Goal: Information Seeking & Learning: Learn about a topic

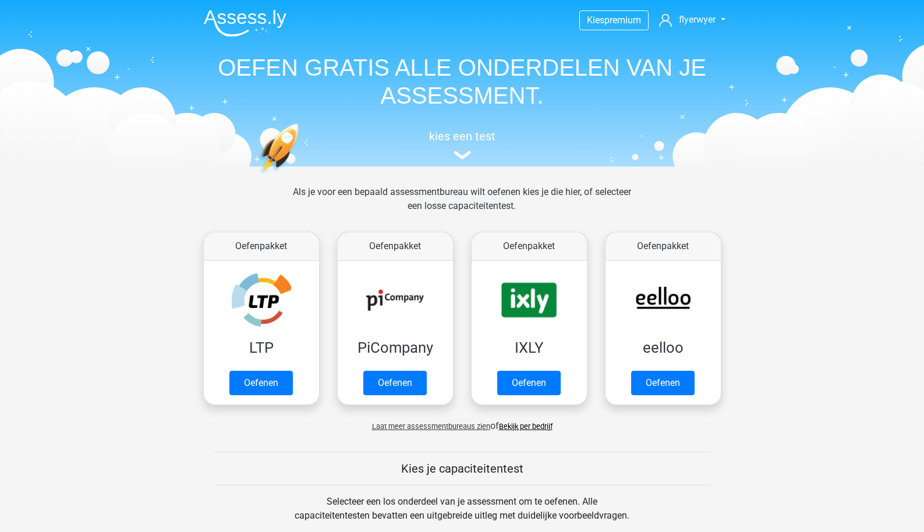
scroll to position [646, 0]
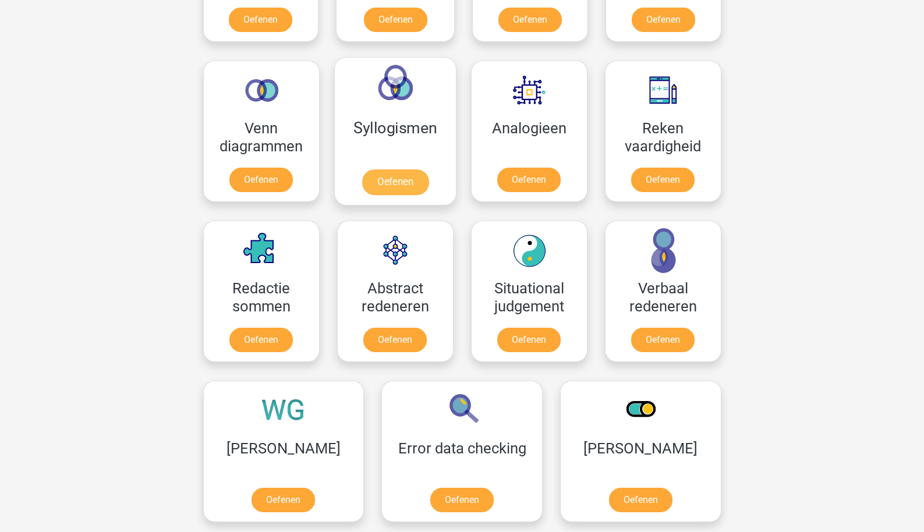
click at [367, 171] on link "Oefenen" at bounding box center [395, 182] width 66 height 26
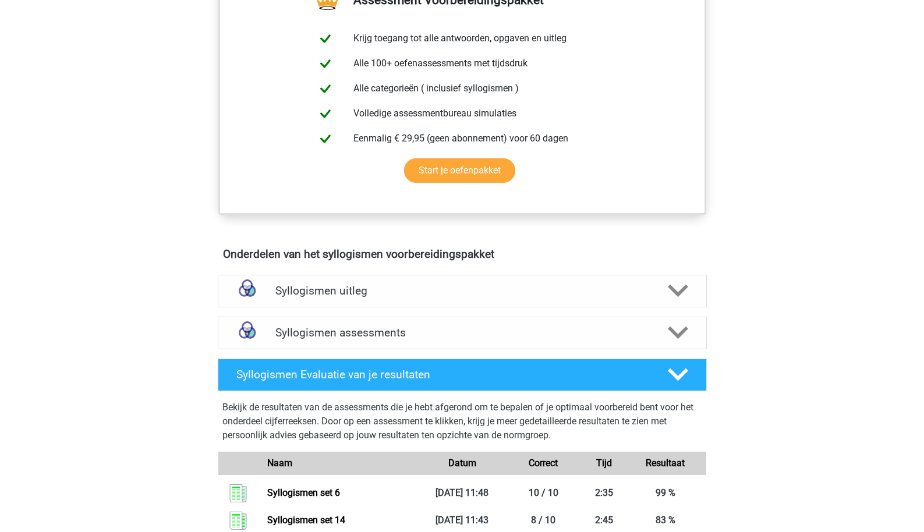
scroll to position [576, 0]
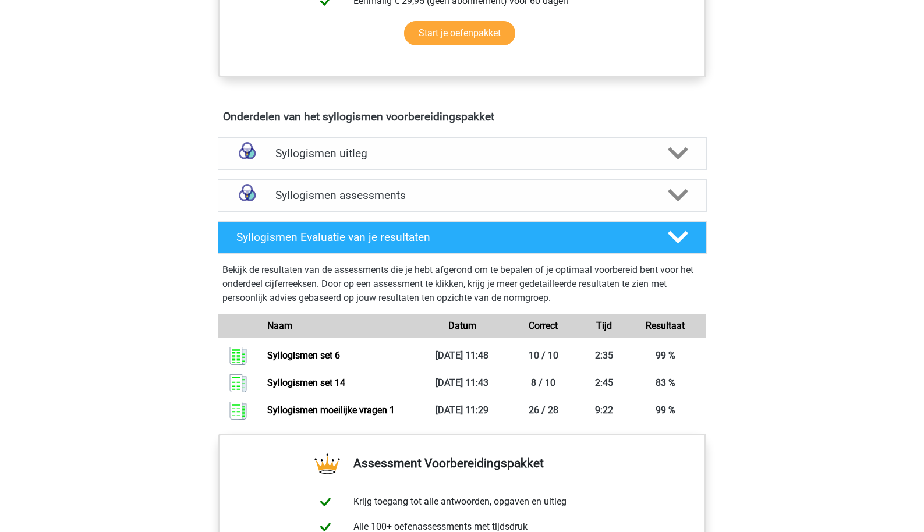
click at [362, 186] on div "Syllogismen assessments" at bounding box center [462, 195] width 489 height 33
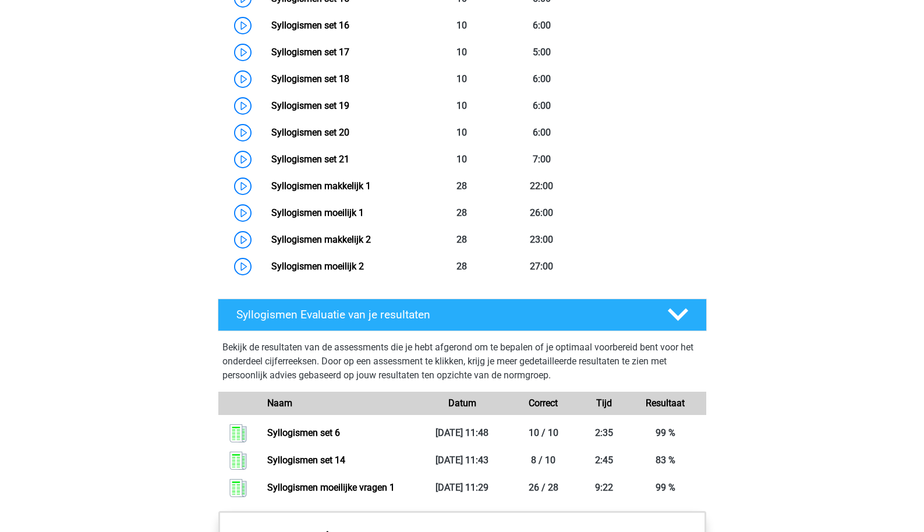
scroll to position [1236, 0]
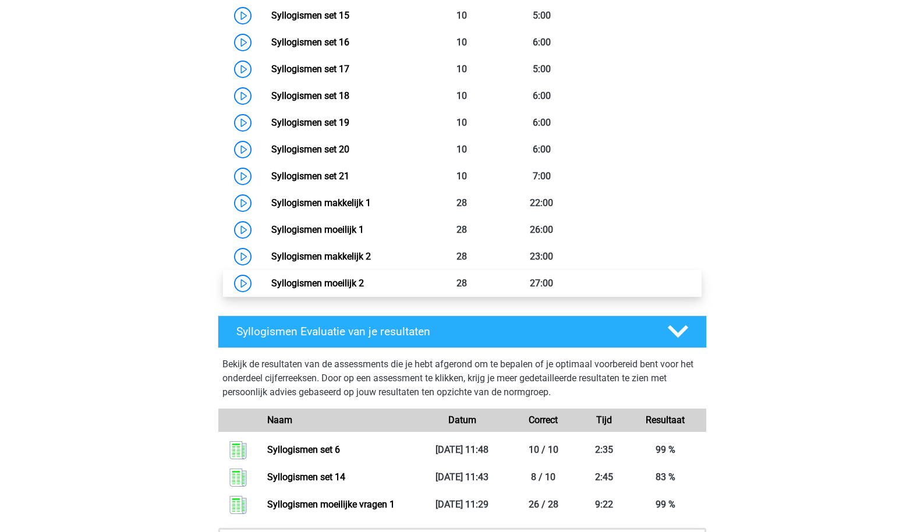
click at [352, 278] on link "Syllogismen moeilijk 2" at bounding box center [317, 283] width 93 height 11
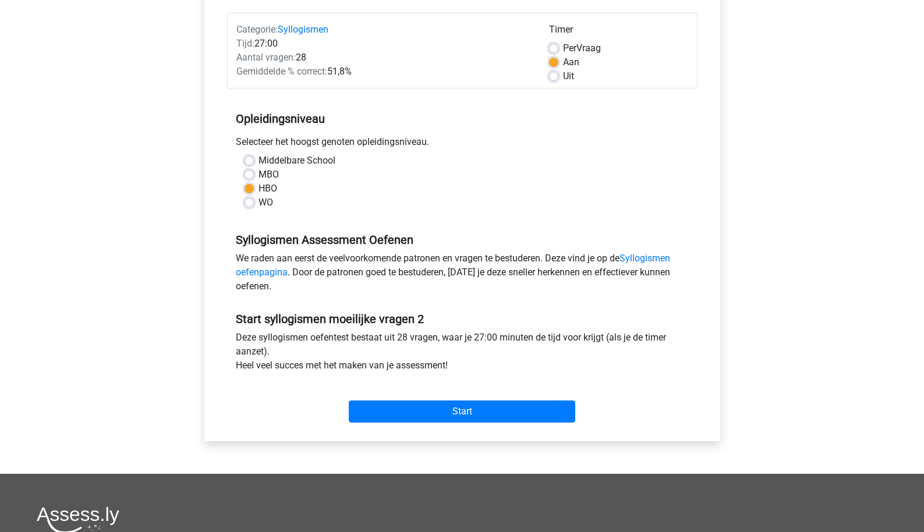
scroll to position [148, 0]
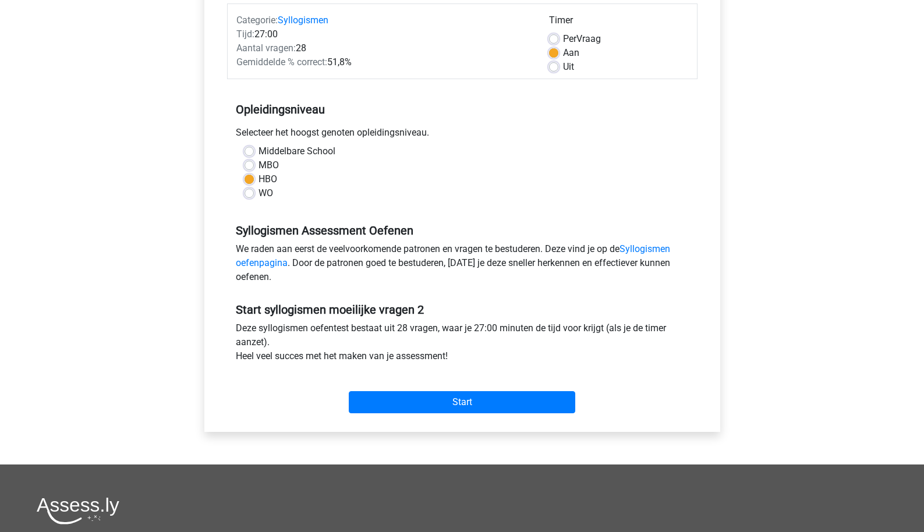
click at [583, 43] on label "Per Vraag" at bounding box center [582, 39] width 38 height 14
click at [558, 43] on input "Per Vraag" at bounding box center [553, 38] width 9 height 12
radio input "true"
click at [471, 403] on input "Start" at bounding box center [462, 402] width 227 height 22
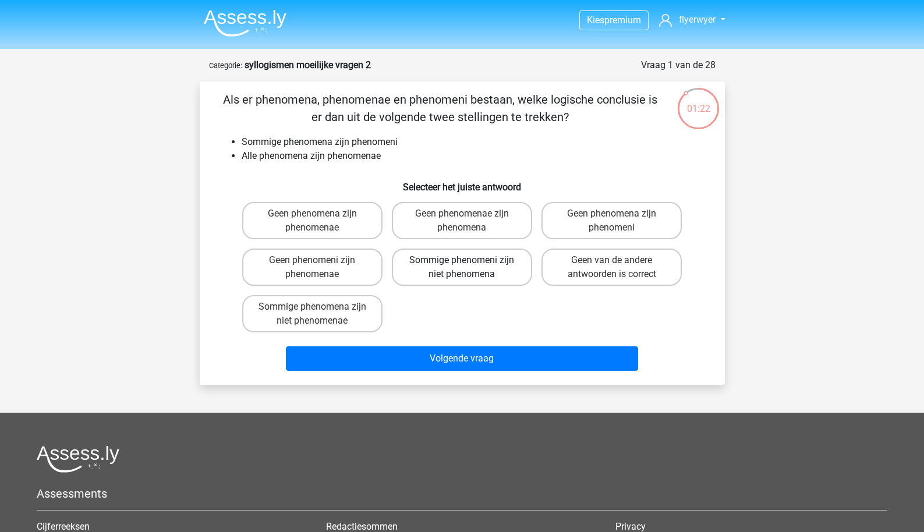
click at [495, 275] on label "Sommige phenomeni zijn niet phenomena" at bounding box center [462, 267] width 140 height 37
click at [469, 268] on input "Sommige phenomeni zijn niet phenomena" at bounding box center [466, 264] width 8 height 8
radio input "true"
click at [493, 345] on div "Volgende vraag" at bounding box center [462, 356] width 488 height 38
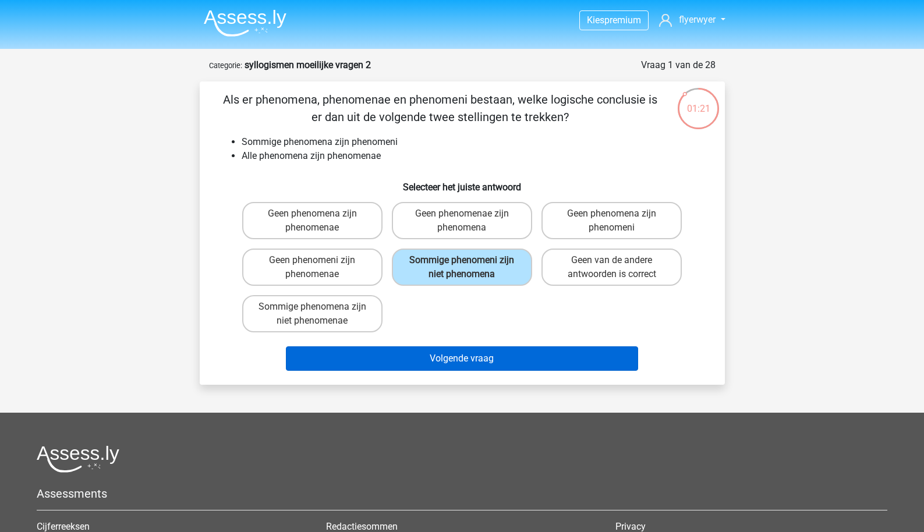
click at [485, 359] on button "Volgende vraag" at bounding box center [462, 358] width 352 height 24
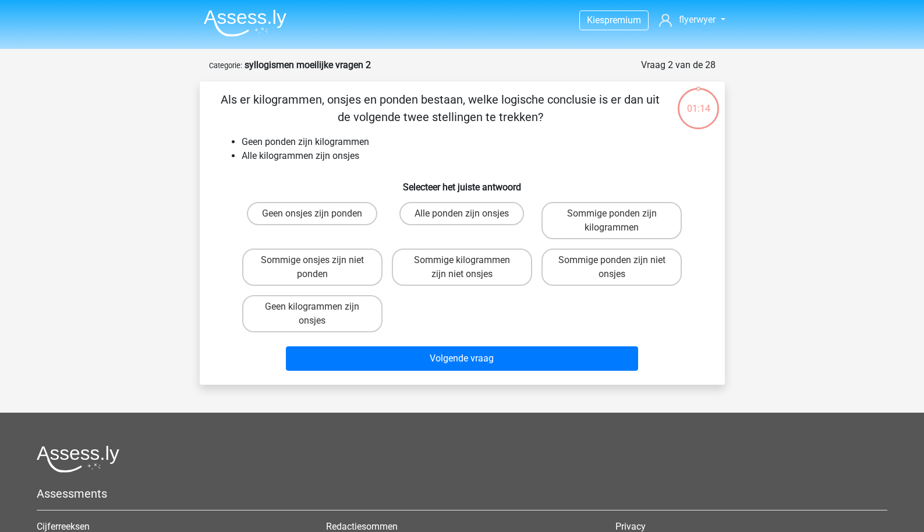
scroll to position [58, 0]
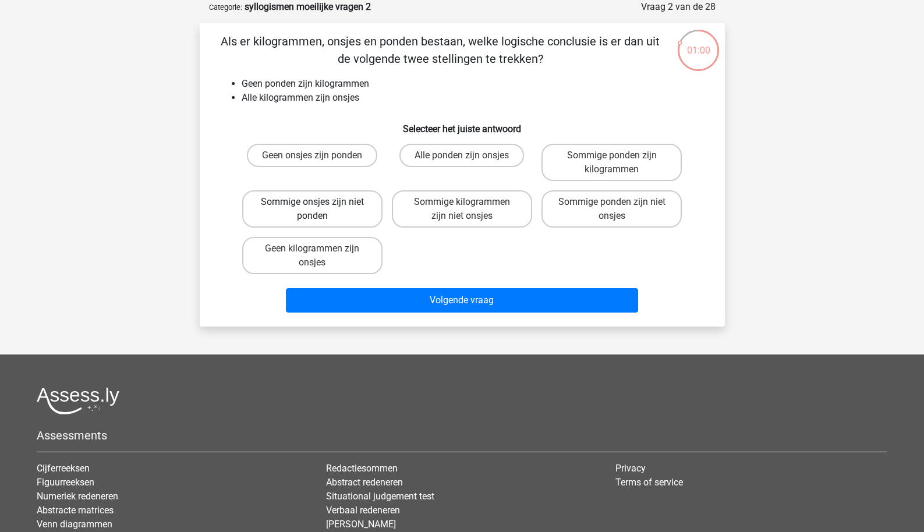
click at [318, 218] on label "Sommige onsjes zijn niet ponden" at bounding box center [312, 208] width 140 height 37
click at [318, 210] on input "Sommige onsjes zijn niet ponden" at bounding box center [316, 206] width 8 height 8
radio input "true"
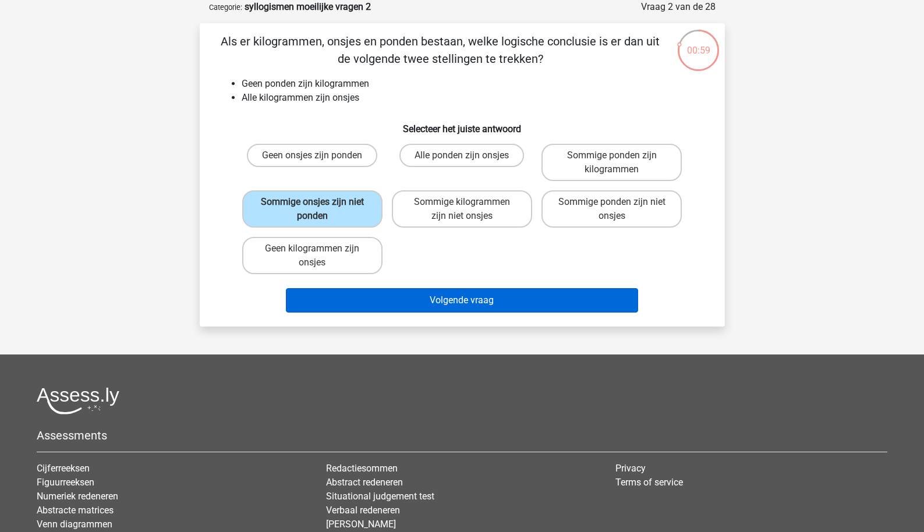
click at [366, 304] on button "Volgende vraag" at bounding box center [462, 300] width 352 height 24
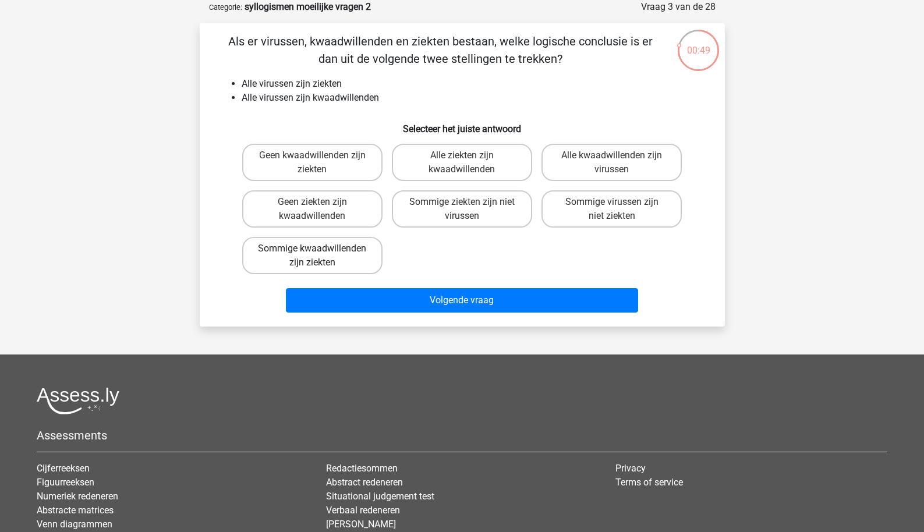
click at [373, 261] on label "Sommige kwaadwillenden zijn ziekten" at bounding box center [312, 255] width 140 height 37
click at [320, 256] on input "Sommige kwaadwillenden zijn ziekten" at bounding box center [316, 253] width 8 height 8
radio input "true"
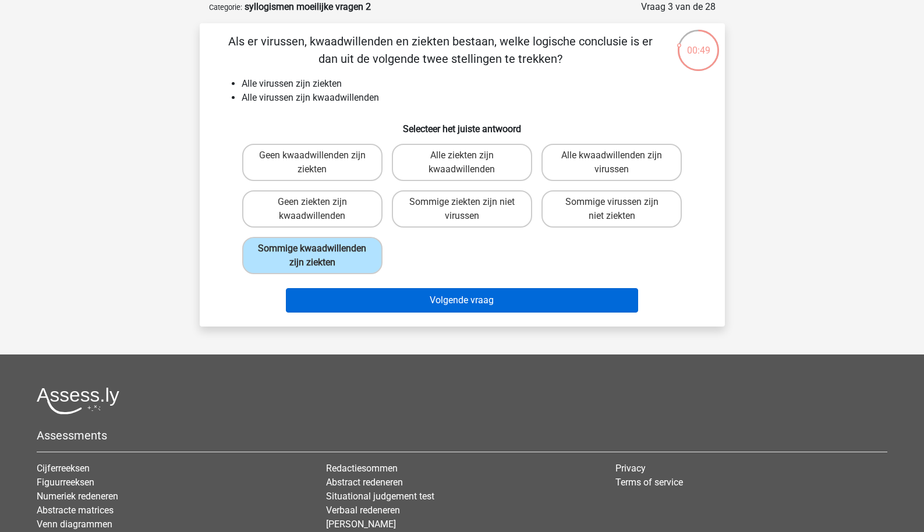
click at [389, 313] on button "Volgende vraag" at bounding box center [462, 300] width 352 height 24
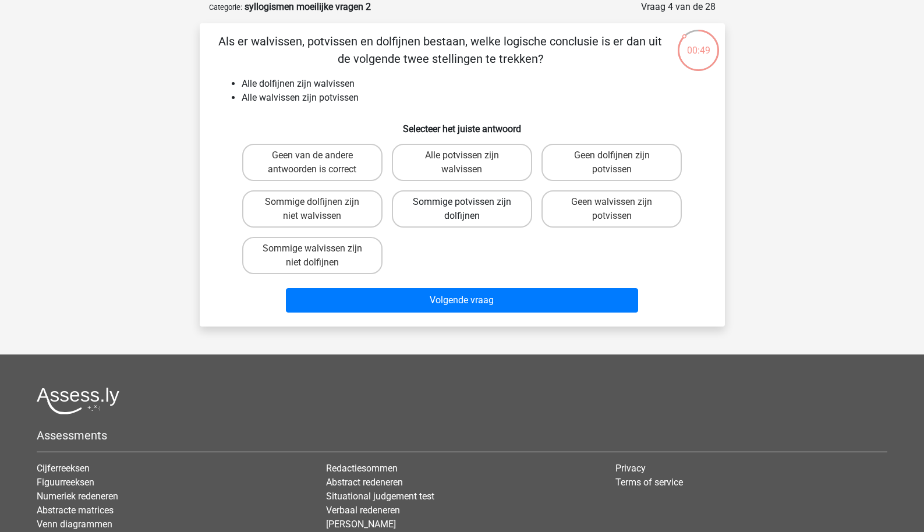
click at [457, 208] on label "Sommige potvissen zijn dolfijnen" at bounding box center [462, 208] width 140 height 37
click at [462, 208] on input "Sommige potvissen zijn dolfijnen" at bounding box center [466, 206] width 8 height 8
radio input "true"
click at [433, 287] on div "Volgende vraag" at bounding box center [462, 298] width 488 height 38
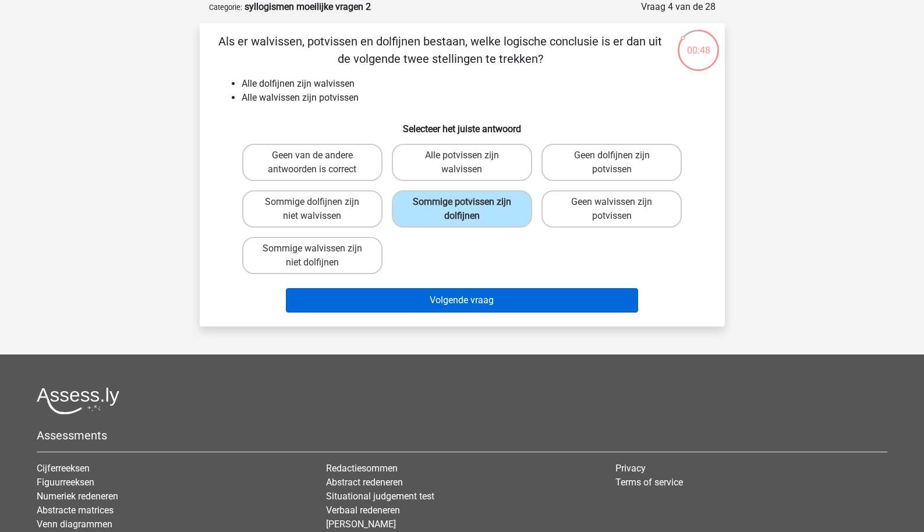
click at [433, 290] on button "Volgende vraag" at bounding box center [462, 300] width 352 height 24
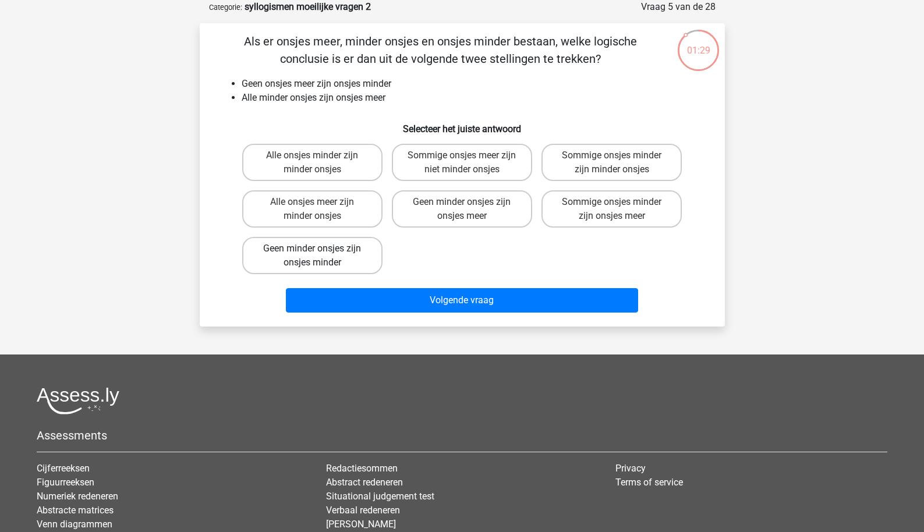
click at [362, 264] on label "Geen minder onsjes zijn onsjes minder" at bounding box center [312, 255] width 140 height 37
click at [320, 256] on input "Geen minder onsjes zijn onsjes minder" at bounding box center [316, 253] width 8 height 8
radio input "true"
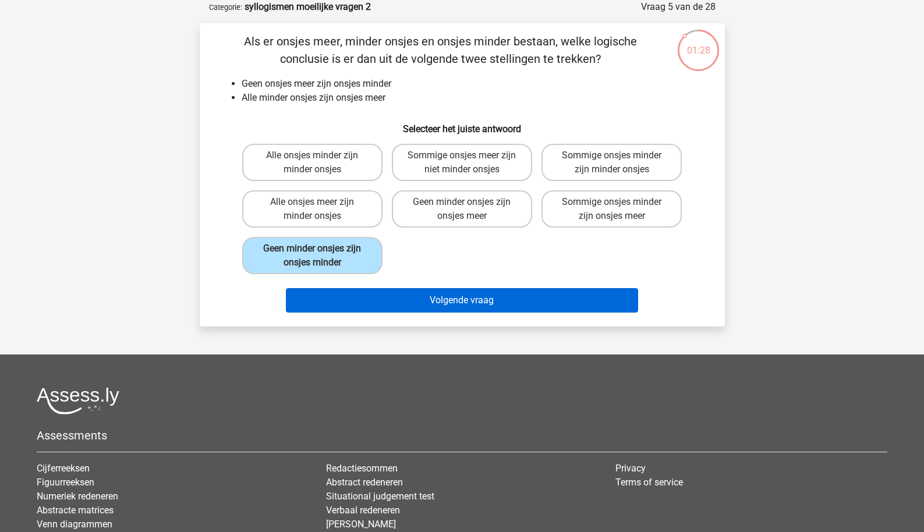
click at [380, 294] on button "Volgende vraag" at bounding box center [462, 300] width 352 height 24
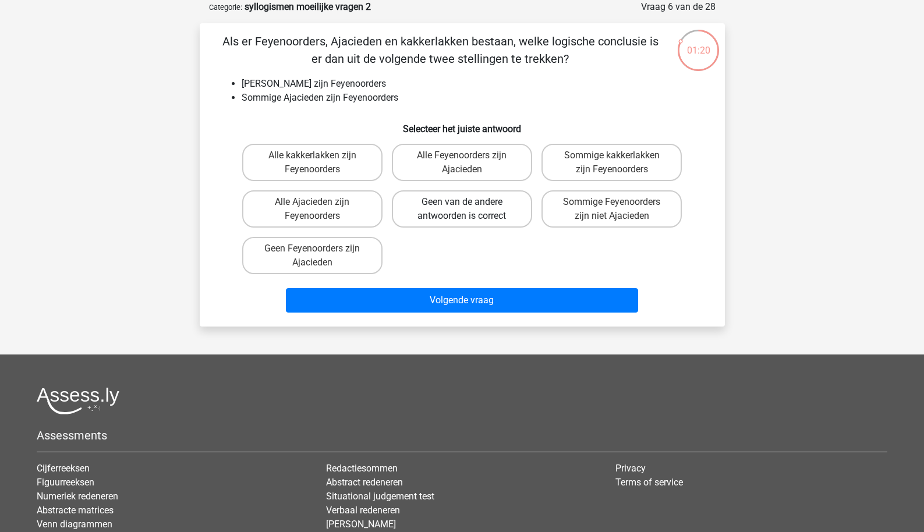
click at [434, 220] on label "Geen van de andere antwoorden is correct" at bounding box center [462, 208] width 140 height 37
click at [462, 210] on input "Geen van de andere antwoorden is correct" at bounding box center [466, 206] width 8 height 8
radio input "true"
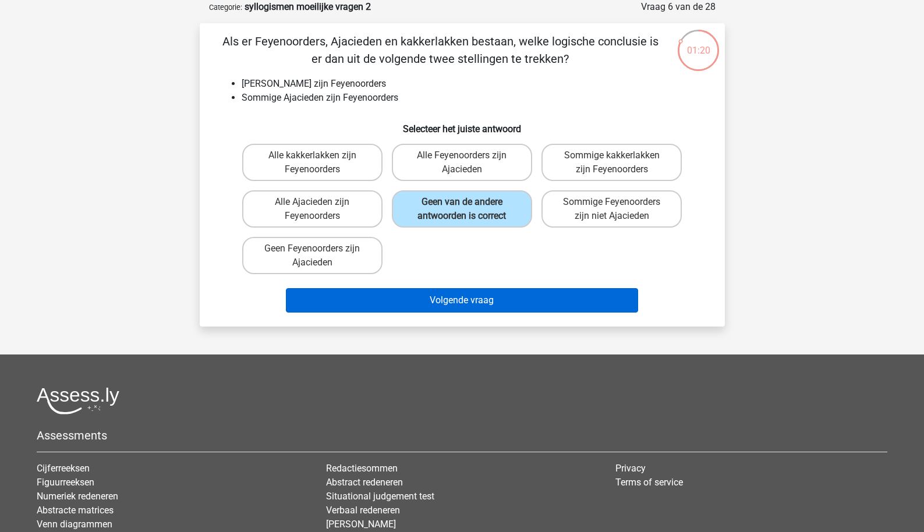
click at [411, 298] on button "Volgende vraag" at bounding box center [462, 300] width 352 height 24
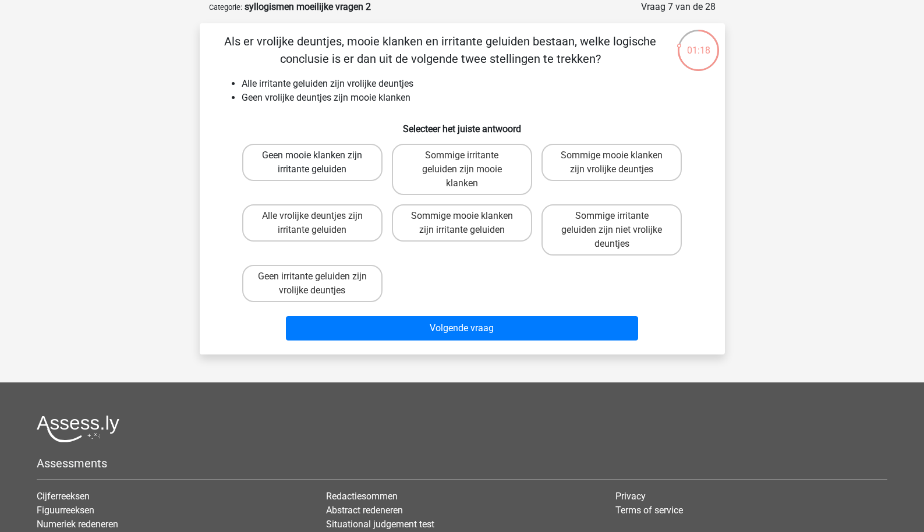
click at [284, 174] on label "Geen mooie klanken zijn irritante geluiden" at bounding box center [312, 162] width 140 height 37
click at [312, 163] on input "Geen mooie klanken zijn irritante geluiden" at bounding box center [316, 159] width 8 height 8
radio input "true"
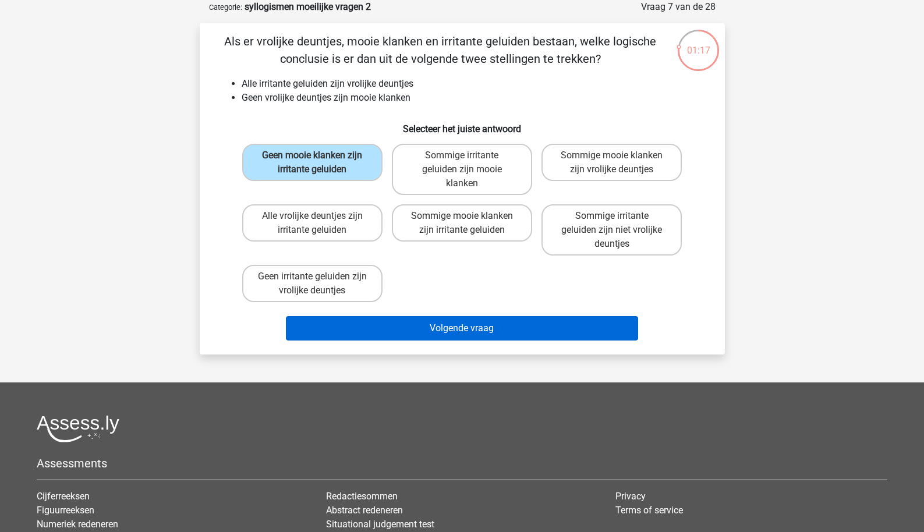
click at [355, 333] on button "Volgende vraag" at bounding box center [462, 328] width 352 height 24
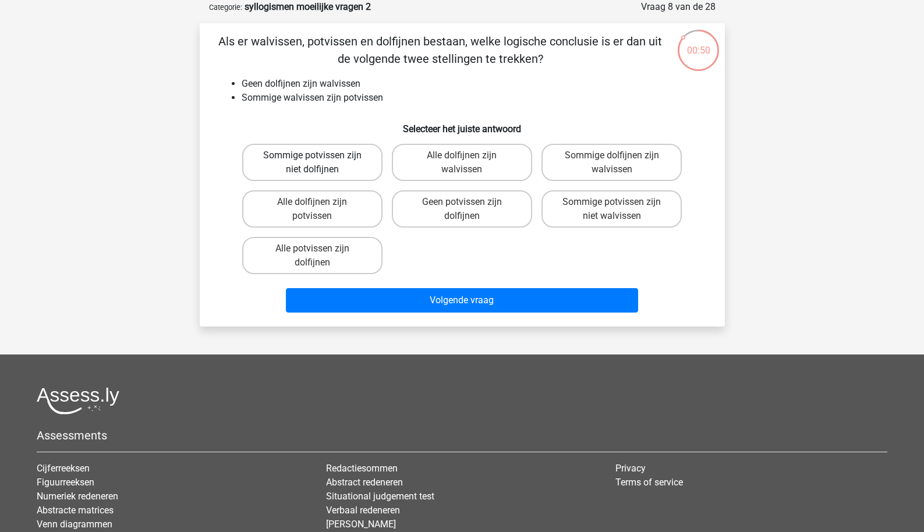
click at [352, 165] on label "Sommige potvissen zijn niet dolfijnen" at bounding box center [312, 162] width 140 height 37
click at [320, 163] on input "Sommige potvissen zijn niet dolfijnen" at bounding box center [316, 159] width 8 height 8
radio input "true"
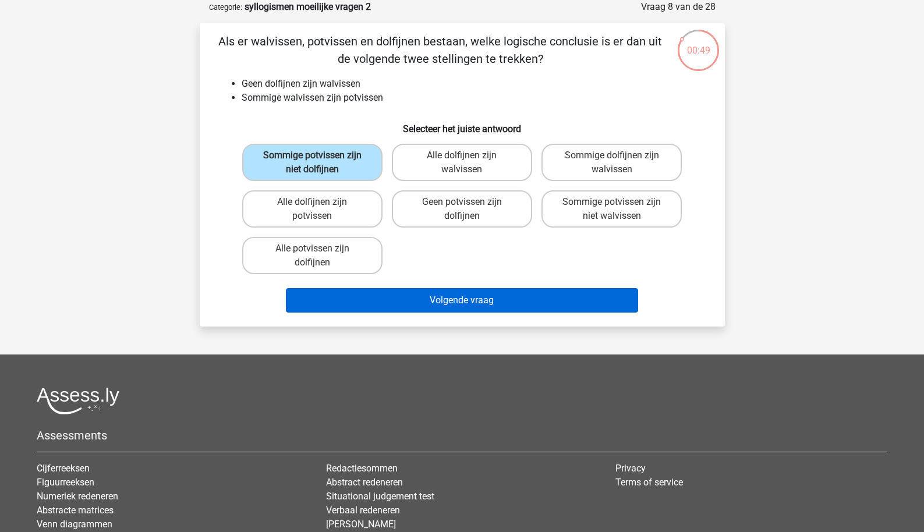
click at [409, 292] on button "Volgende vraag" at bounding box center [462, 300] width 352 height 24
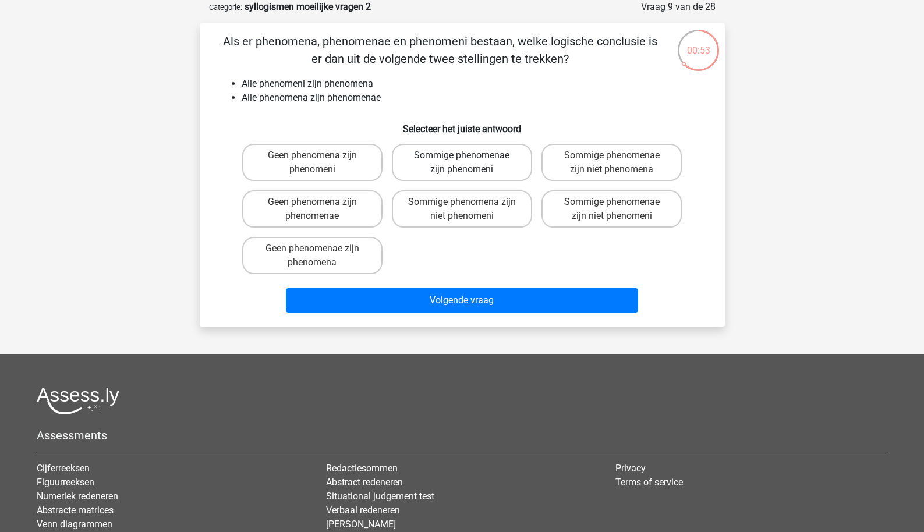
click at [451, 174] on label "Sommige phenomenae zijn phenomeni" at bounding box center [462, 162] width 140 height 37
click at [462, 163] on input "Sommige phenomenae zijn phenomeni" at bounding box center [466, 159] width 8 height 8
radio input "true"
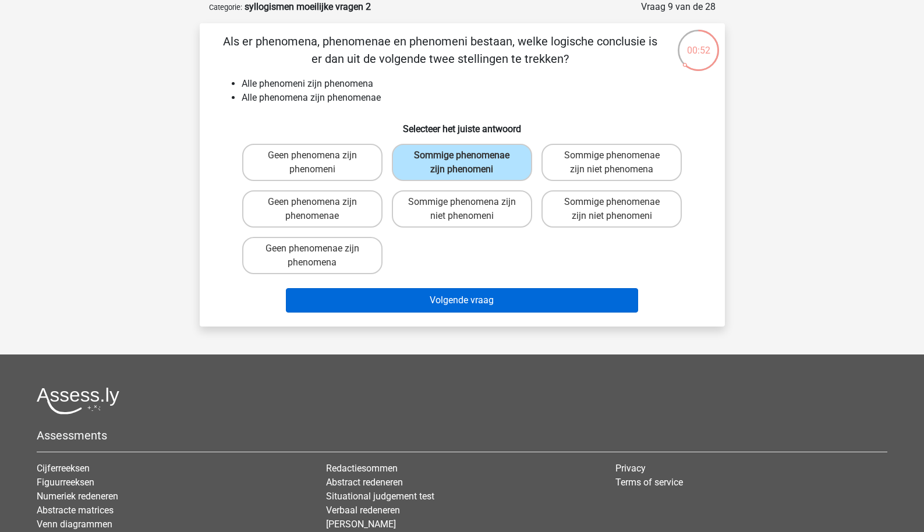
click at [451, 293] on button "Volgende vraag" at bounding box center [462, 300] width 352 height 24
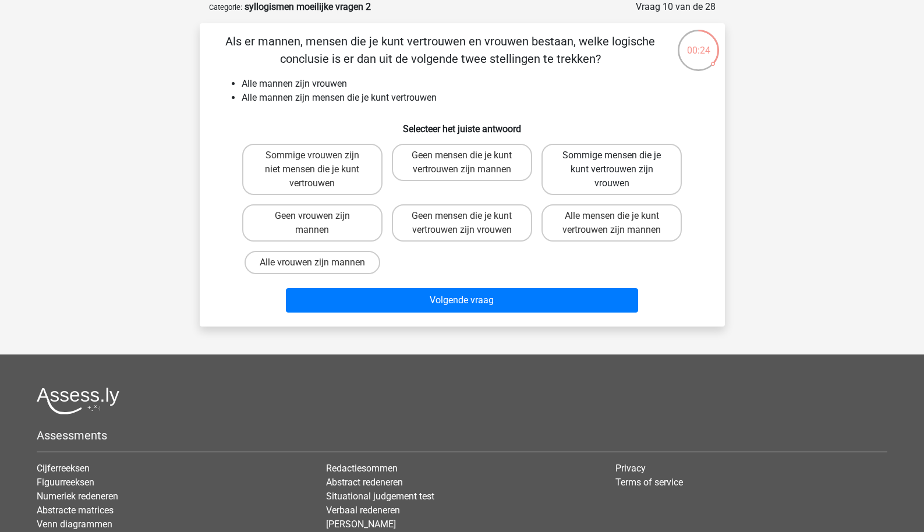
click at [595, 182] on label "Sommige mensen die je kunt vertrouwen zijn vrouwen" at bounding box center [612, 169] width 140 height 51
click at [612, 163] on input "Sommige mensen die je kunt vertrouwen zijn vrouwen" at bounding box center [616, 159] width 8 height 8
radio input "true"
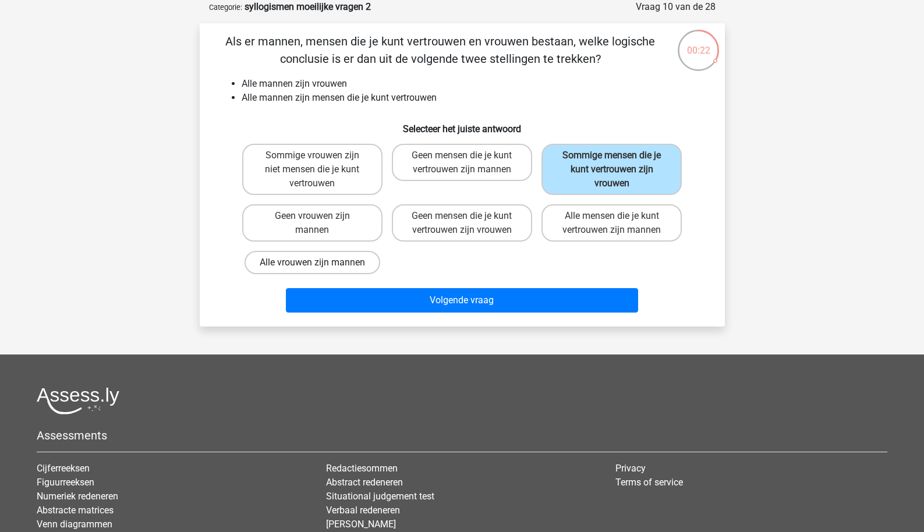
click at [376, 261] on label "Alle vrouwen zijn mannen" at bounding box center [313, 262] width 136 height 23
click at [320, 263] on input "Alle vrouwen zijn mannen" at bounding box center [316, 267] width 8 height 8
radio input "true"
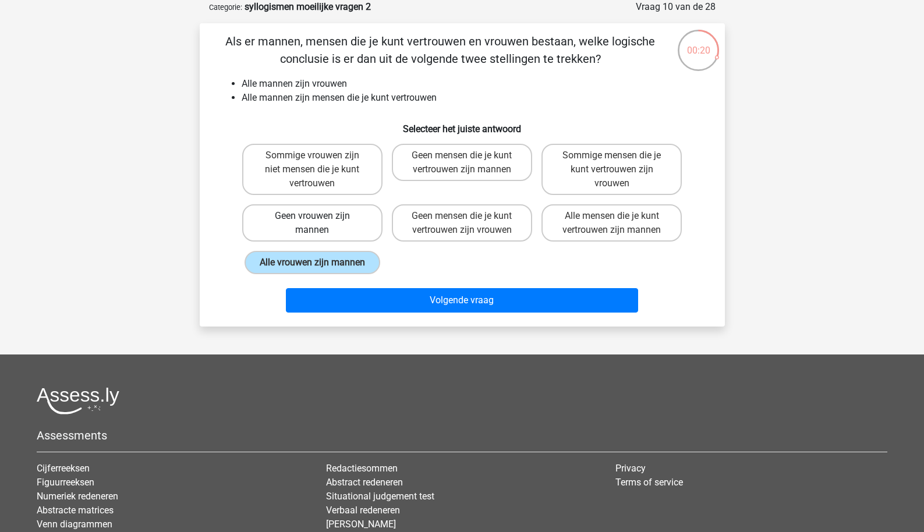
click at [373, 231] on label "Geen vrouwen zijn mannen" at bounding box center [312, 222] width 140 height 37
click at [320, 224] on input "Geen vrouwen zijn mannen" at bounding box center [316, 220] width 8 height 8
radio input "true"
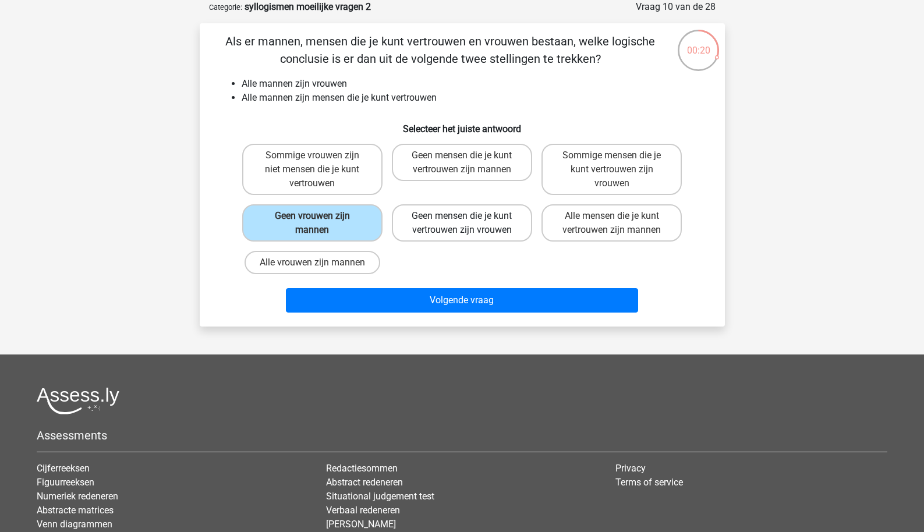
click at [414, 224] on label "Geen mensen die je kunt vertrouwen zijn vrouwen" at bounding box center [462, 222] width 140 height 37
click at [462, 224] on input "Geen mensen die je kunt vertrouwen zijn vrouwen" at bounding box center [466, 220] width 8 height 8
radio input "true"
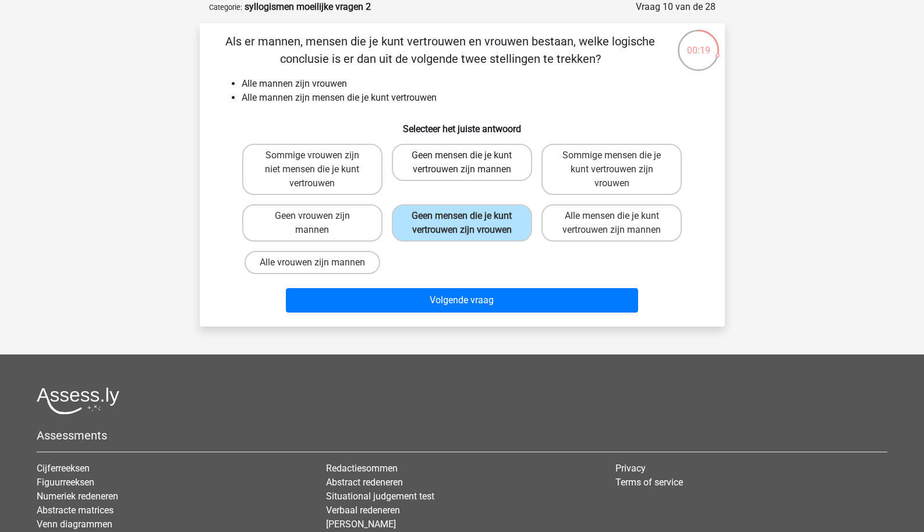
click at [431, 176] on label "Geen mensen die je kunt vertrouwen zijn mannen" at bounding box center [462, 162] width 140 height 37
click at [462, 163] on input "Geen mensen die je kunt vertrouwen zijn mannen" at bounding box center [466, 159] width 8 height 8
radio input "true"
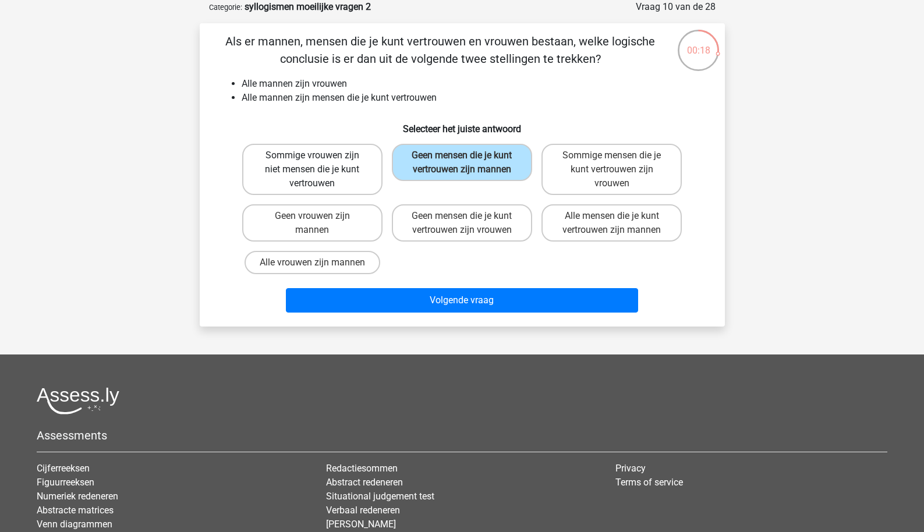
click at [365, 187] on label "Sommige vrouwen zijn niet mensen die je kunt vertrouwen" at bounding box center [312, 169] width 140 height 51
click at [320, 163] on input "Sommige vrouwen zijn niet mensen die je kunt vertrouwen" at bounding box center [316, 159] width 8 height 8
radio input "true"
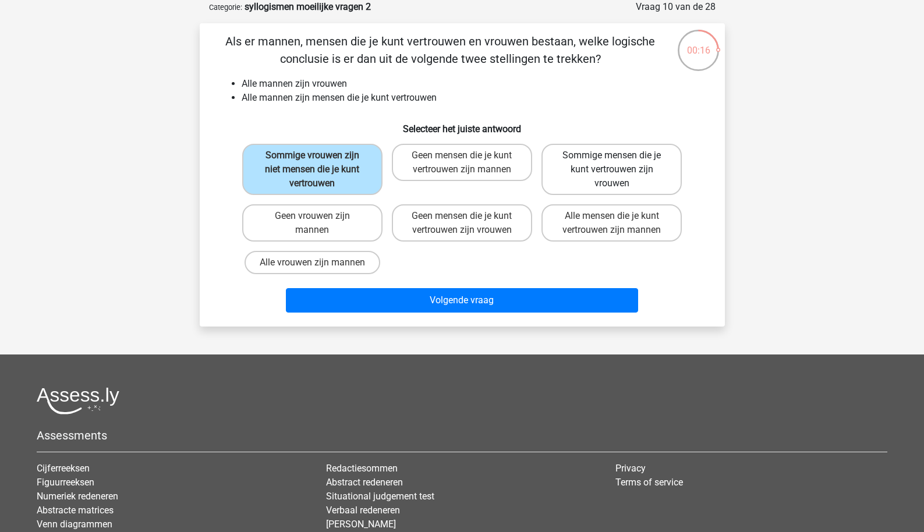
click at [590, 168] on label "Sommige mensen die je kunt vertrouwen zijn vrouwen" at bounding box center [612, 169] width 140 height 51
click at [612, 163] on input "Sommige mensen die je kunt vertrouwen zijn vrouwen" at bounding box center [616, 159] width 8 height 8
radio input "true"
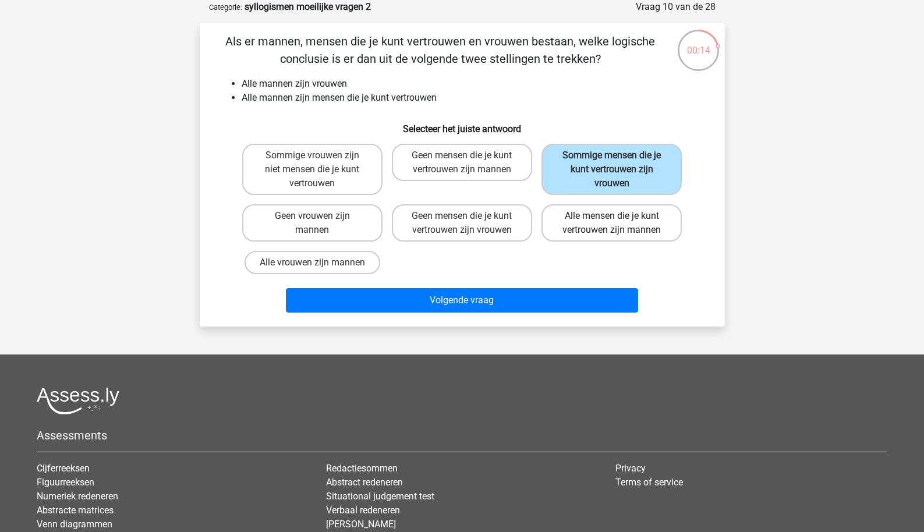
click at [579, 236] on label "Alle mensen die je kunt vertrouwen zijn mannen" at bounding box center [612, 222] width 140 height 37
click at [612, 224] on input "Alle mensen die je kunt vertrouwen zijn mannen" at bounding box center [616, 220] width 8 height 8
radio input "true"
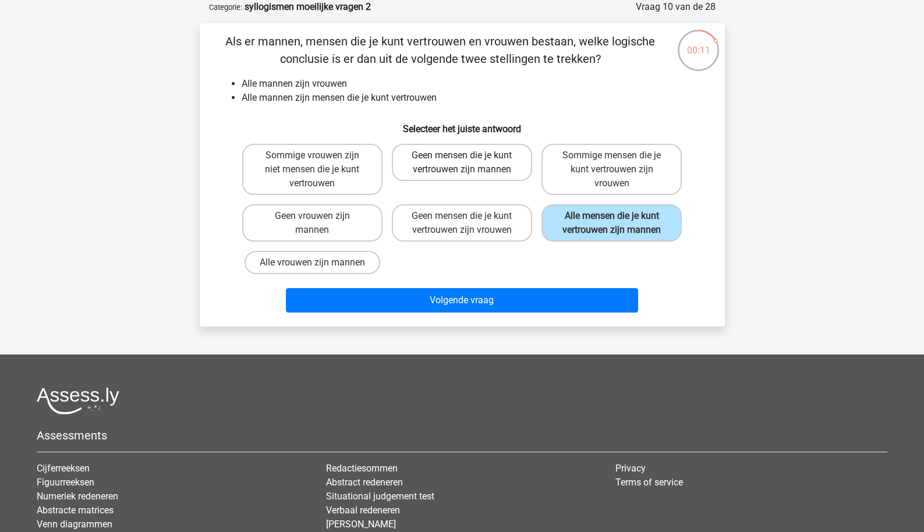
click at [497, 176] on label "Geen mensen die je kunt vertrouwen zijn mannen" at bounding box center [462, 162] width 140 height 37
click at [469, 163] on input "Geen mensen die je kunt vertrouwen zijn mannen" at bounding box center [466, 159] width 8 height 8
radio input "true"
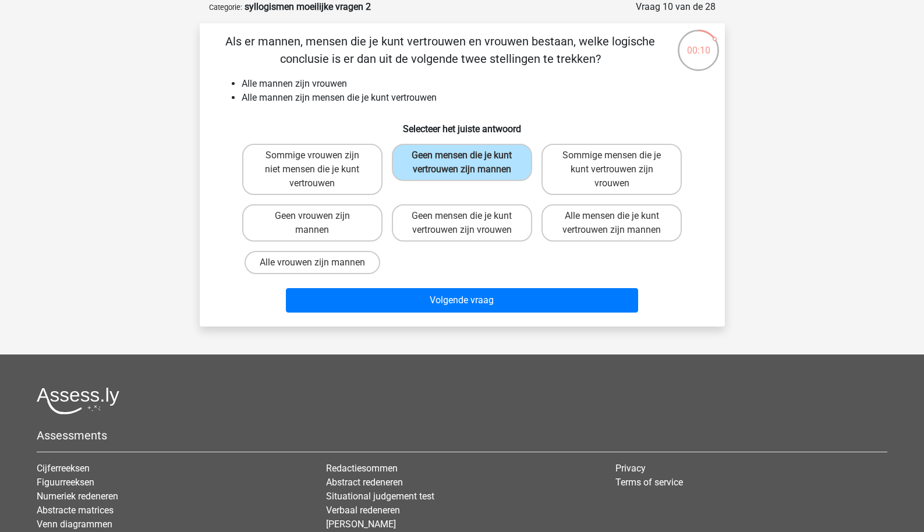
click at [579, 249] on div "Sommige vrouwen zijn niet mensen die je kunt vertrouwen Geen mensen die je kunt…" at bounding box center [463, 209] width 450 height 140
click at [580, 233] on label "Alle mensen die je kunt vertrouwen zijn mannen" at bounding box center [612, 222] width 140 height 37
click at [612, 224] on input "Alle mensen die je kunt vertrouwen zijn mannen" at bounding box center [616, 220] width 8 height 8
radio input "true"
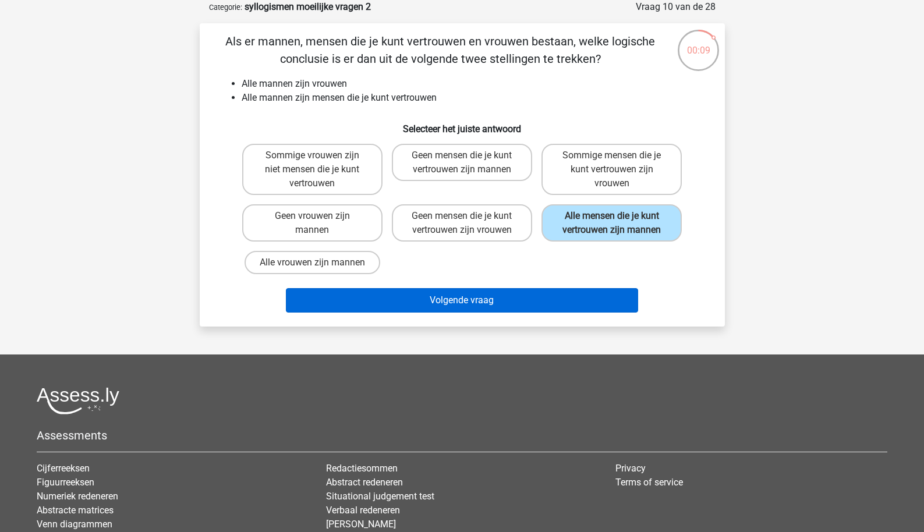
click at [506, 313] on button "Volgende vraag" at bounding box center [462, 300] width 352 height 24
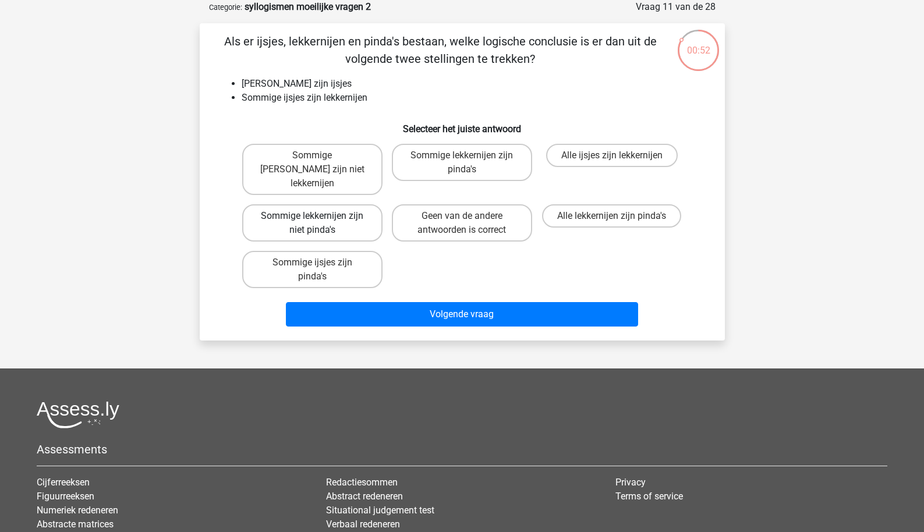
click at [362, 208] on label "Sommige lekkernijen zijn niet pinda's" at bounding box center [312, 222] width 140 height 37
click at [320, 216] on input "Sommige lekkernijen zijn niet pinda's" at bounding box center [316, 220] width 8 height 8
radio input "true"
click at [427, 316] on div "Volgende vraag" at bounding box center [463, 316] width 450 height 29
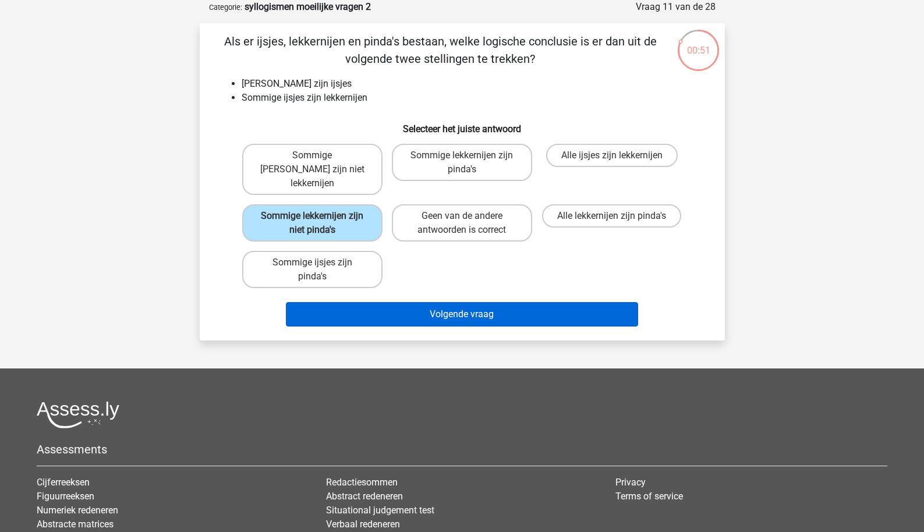
click at [435, 307] on button "Volgende vraag" at bounding box center [462, 314] width 352 height 24
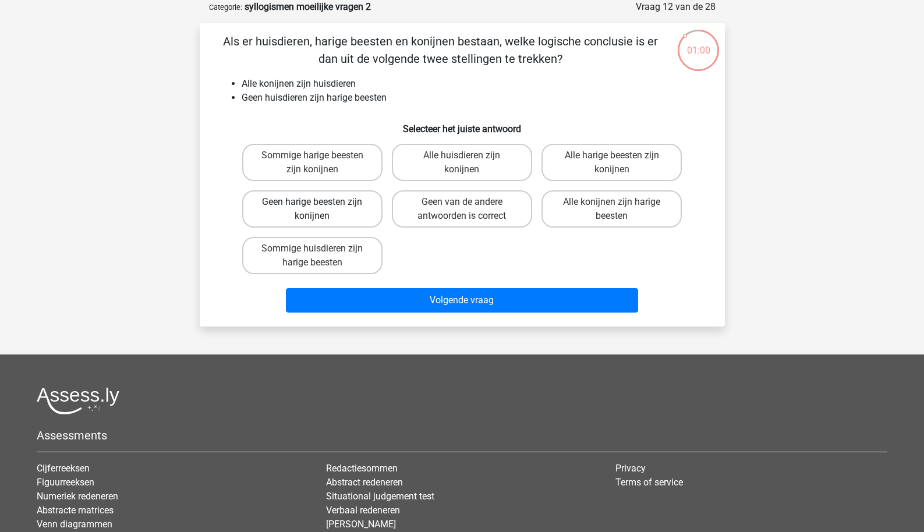
click at [363, 217] on label "Geen harige beesten zijn konijnen" at bounding box center [312, 208] width 140 height 37
click at [320, 210] on input "Geen harige beesten zijn konijnen" at bounding box center [316, 206] width 8 height 8
radio input "true"
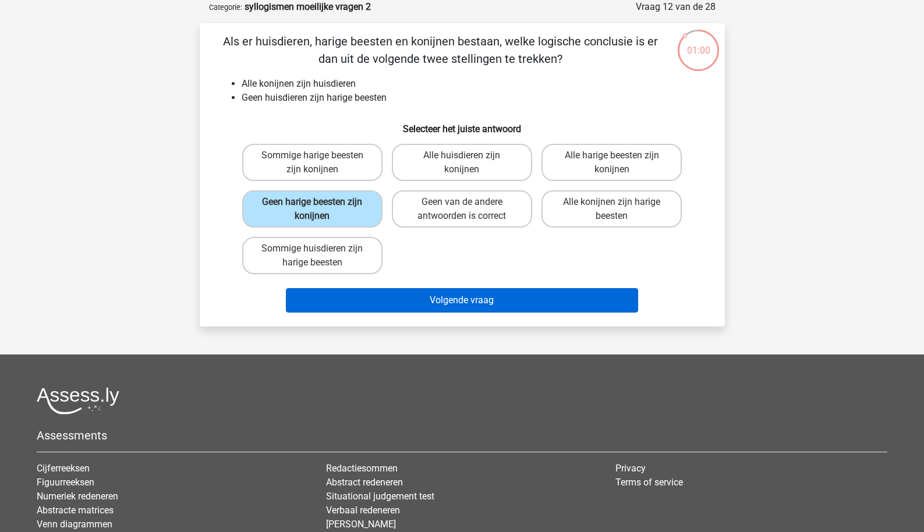
click at [381, 296] on button "Volgende vraag" at bounding box center [462, 300] width 352 height 24
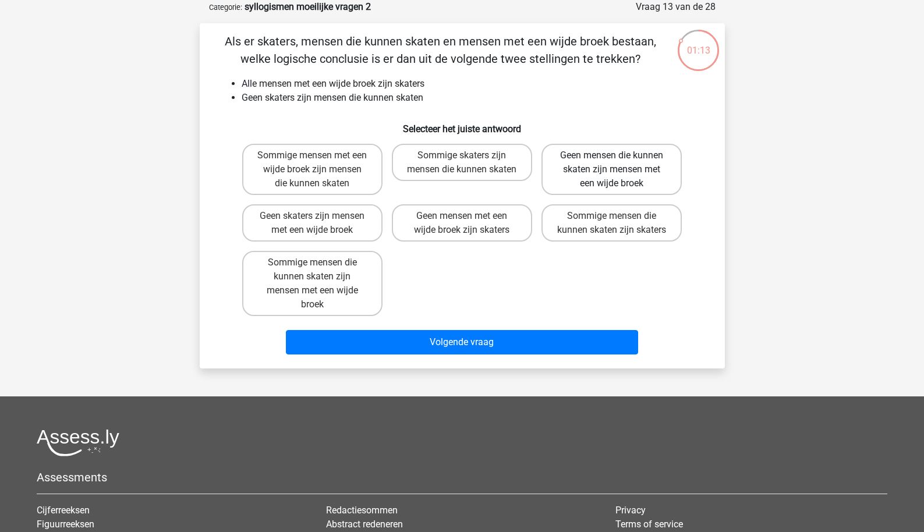
click at [601, 186] on label "Geen mensen die kunnen skaten zijn mensen met een wijde broek" at bounding box center [612, 169] width 140 height 51
click at [612, 163] on input "Geen mensen die kunnen skaten zijn mensen met een wijde broek" at bounding box center [616, 159] width 8 height 8
radio input "true"
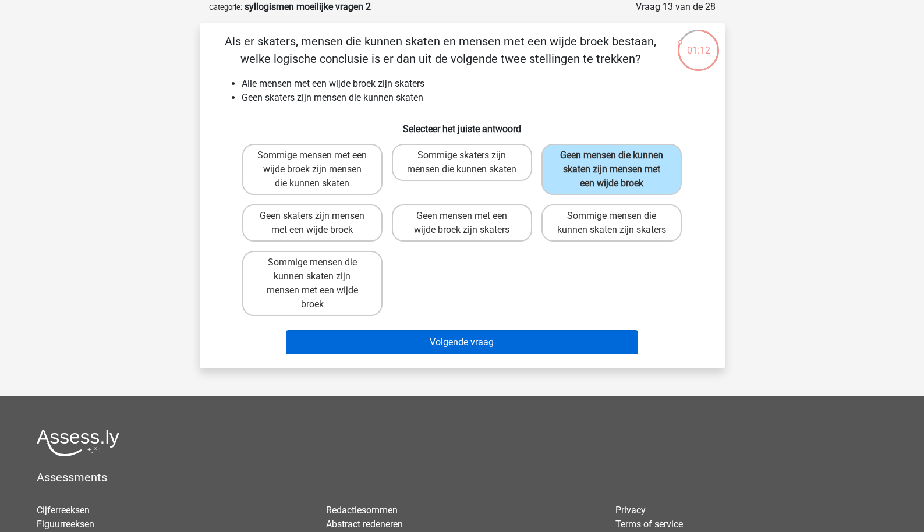
click at [511, 349] on button "Volgende vraag" at bounding box center [462, 342] width 352 height 24
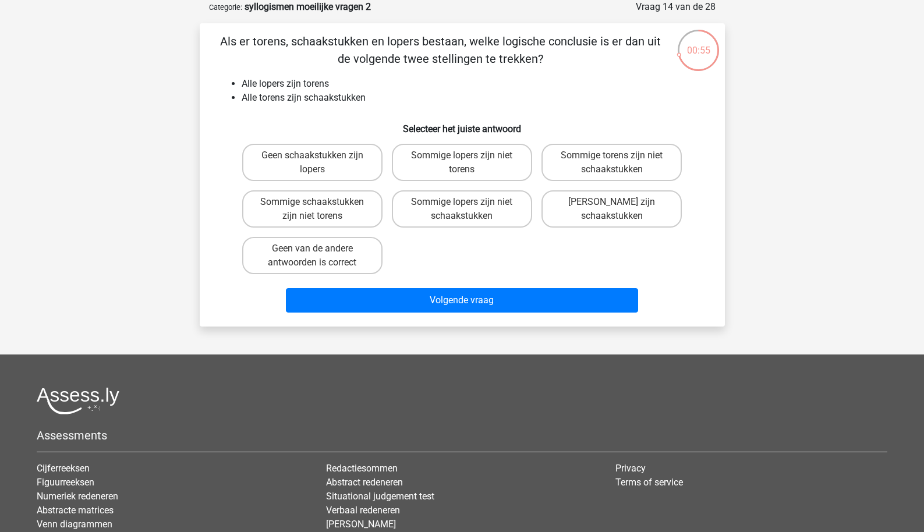
click at [384, 252] on div "Geen van de andere antwoorden is correct" at bounding box center [313, 255] width 150 height 47
click at [373, 252] on label "Geen van de andere antwoorden is correct" at bounding box center [312, 255] width 140 height 37
click at [320, 252] on input "Geen van de andere antwoorden is correct" at bounding box center [316, 253] width 8 height 8
radio input "true"
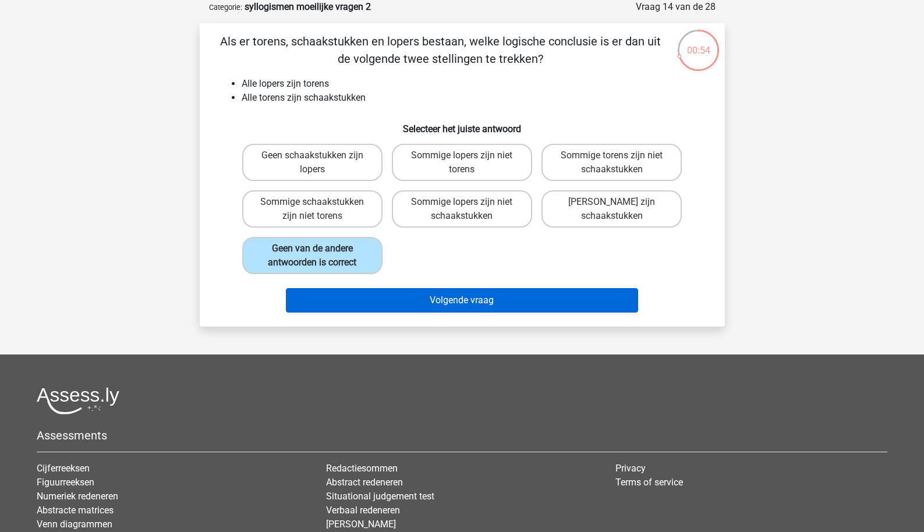
click at [406, 297] on button "Volgende vraag" at bounding box center [462, 300] width 352 height 24
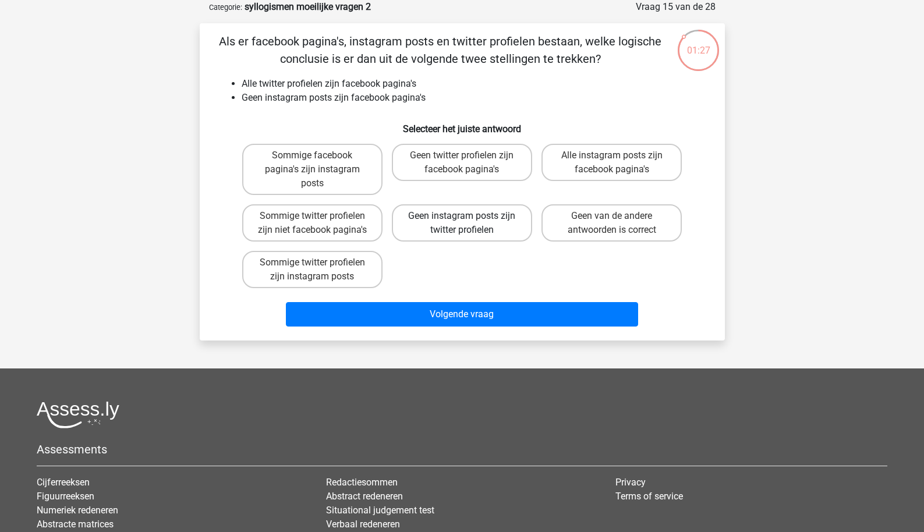
click at [436, 234] on label "Geen instagram posts zijn twitter profielen" at bounding box center [462, 222] width 140 height 37
click at [462, 224] on input "Geen instagram posts zijn twitter profielen" at bounding box center [466, 220] width 8 height 8
radio input "true"
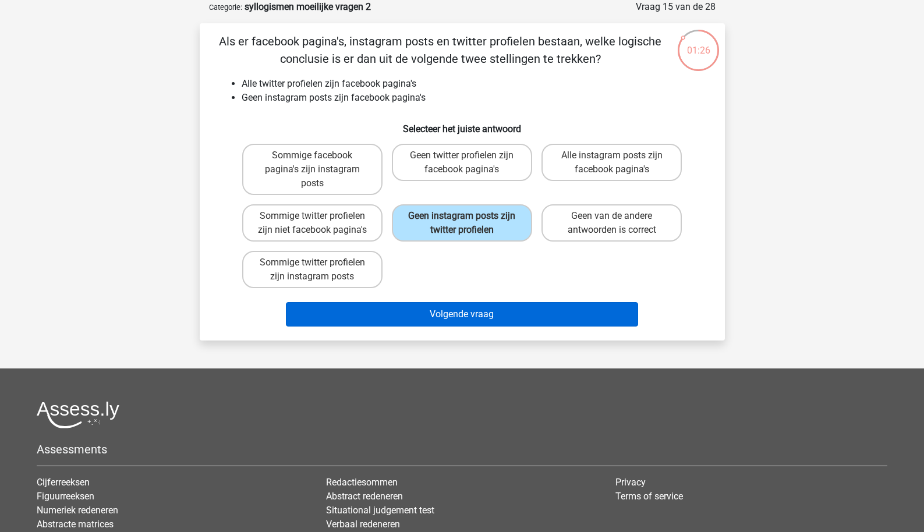
click at [424, 313] on button "Volgende vraag" at bounding box center [462, 314] width 352 height 24
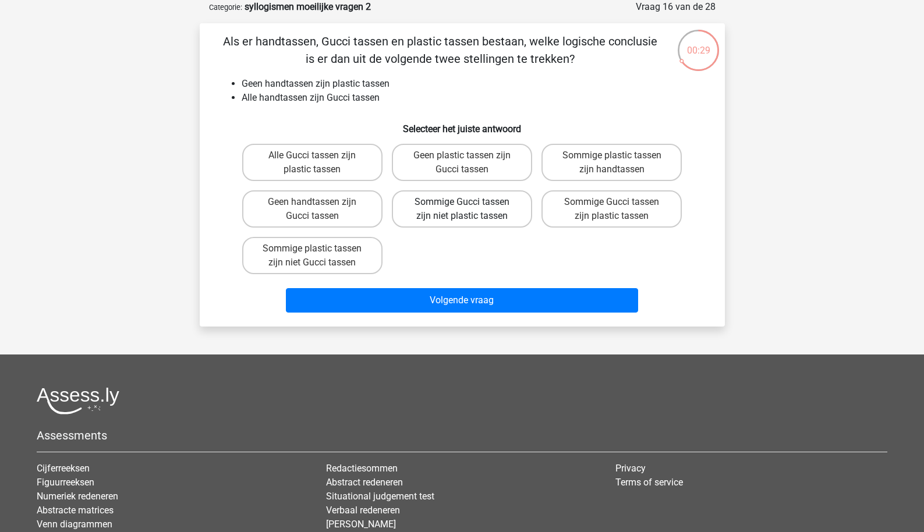
click at [494, 217] on label "Sommige Gucci tassen zijn niet plastic tassen" at bounding box center [462, 208] width 140 height 37
click at [469, 210] on input "Sommige Gucci tassen zijn niet plastic tassen" at bounding box center [466, 206] width 8 height 8
radio input "true"
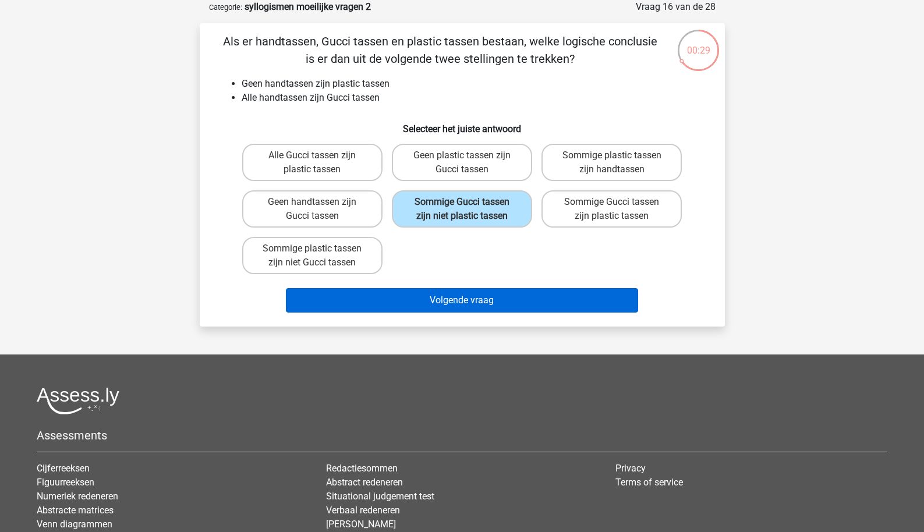
click at [473, 302] on button "Volgende vraag" at bounding box center [462, 300] width 352 height 24
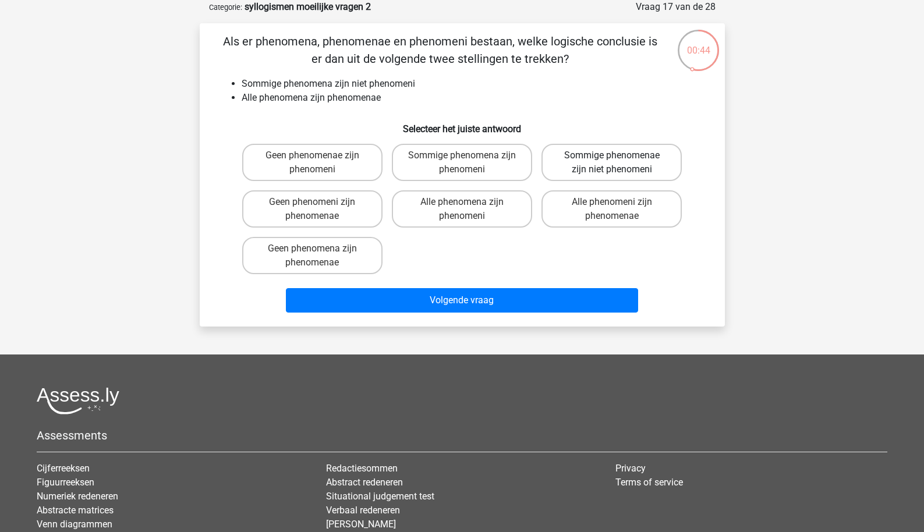
click at [587, 157] on label "Sommige phenomenae zijn niet phenomeni" at bounding box center [612, 162] width 140 height 37
click at [612, 157] on input "Sommige phenomenae zijn niet phenomeni" at bounding box center [616, 159] width 8 height 8
radio input "true"
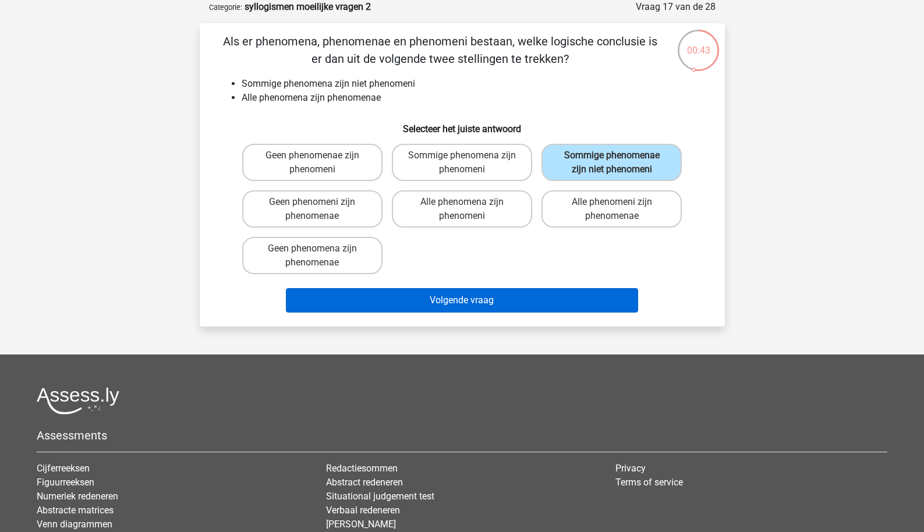
click at [532, 296] on button "Volgende vraag" at bounding box center [462, 300] width 352 height 24
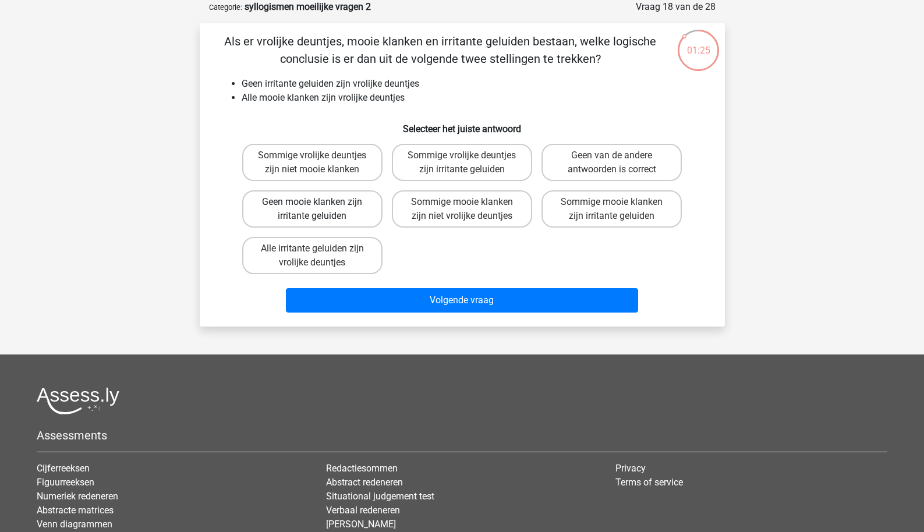
click at [366, 215] on label "Geen mooie klanken zijn irritante geluiden" at bounding box center [312, 208] width 140 height 37
click at [320, 210] on input "Geen mooie klanken zijn irritante geluiden" at bounding box center [316, 206] width 8 height 8
radio input "true"
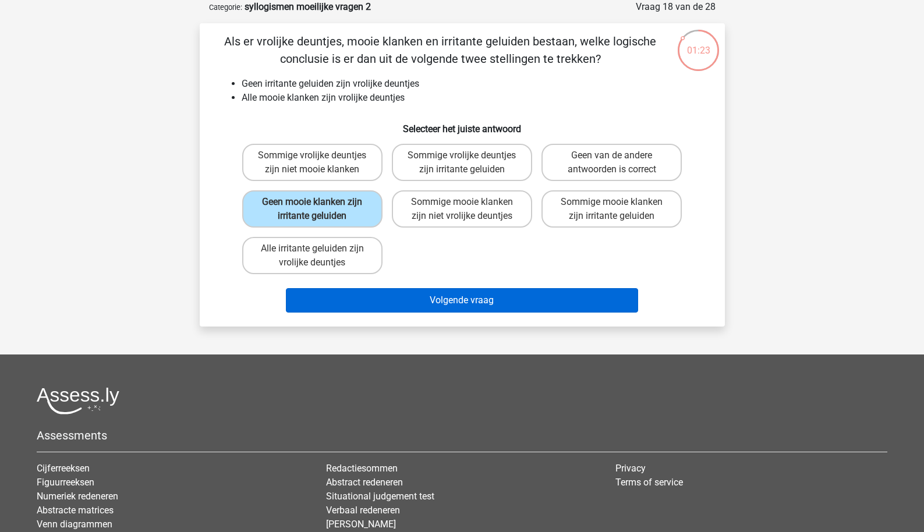
click at [379, 295] on button "Volgende vraag" at bounding box center [462, 300] width 352 height 24
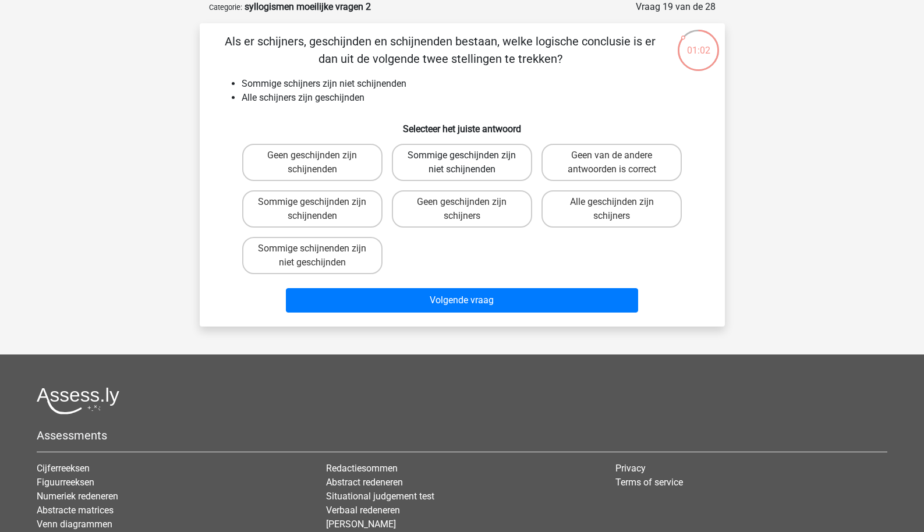
click at [454, 168] on label "Sommige geschijnden zijn niet schijnenden" at bounding box center [462, 162] width 140 height 37
click at [462, 163] on input "Sommige geschijnden zijn niet schijnenden" at bounding box center [466, 159] width 8 height 8
radio input "true"
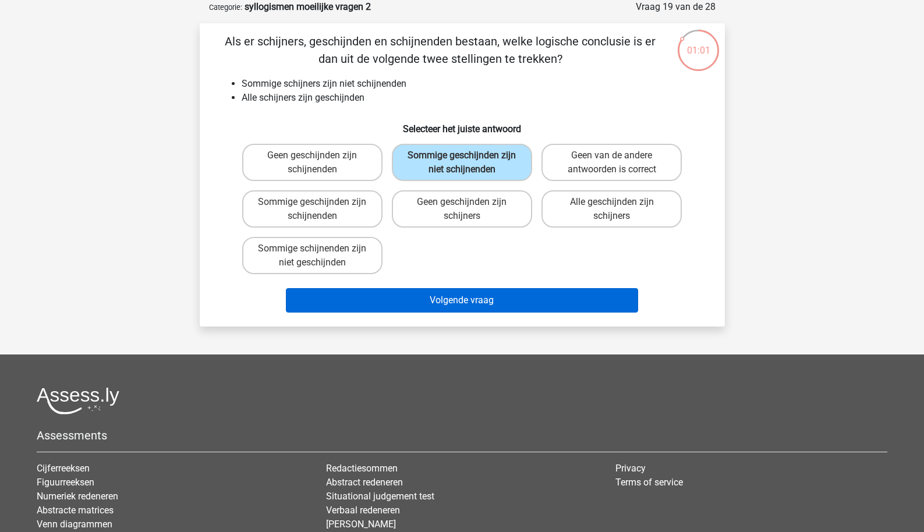
click at [443, 296] on button "Volgende vraag" at bounding box center [462, 300] width 352 height 24
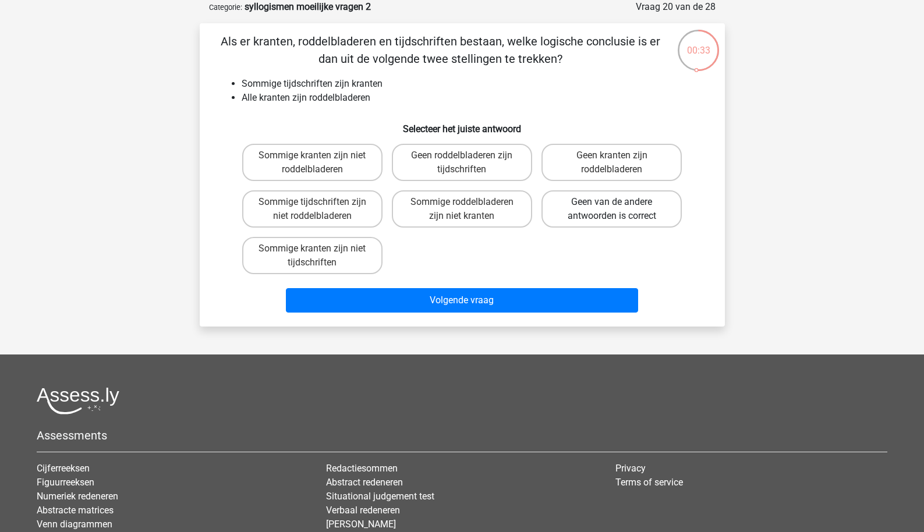
click at [584, 207] on label "Geen van de andere antwoorden is correct" at bounding box center [612, 208] width 140 height 37
click at [612, 207] on input "Geen van de andere antwoorden is correct" at bounding box center [616, 206] width 8 height 8
radio input "true"
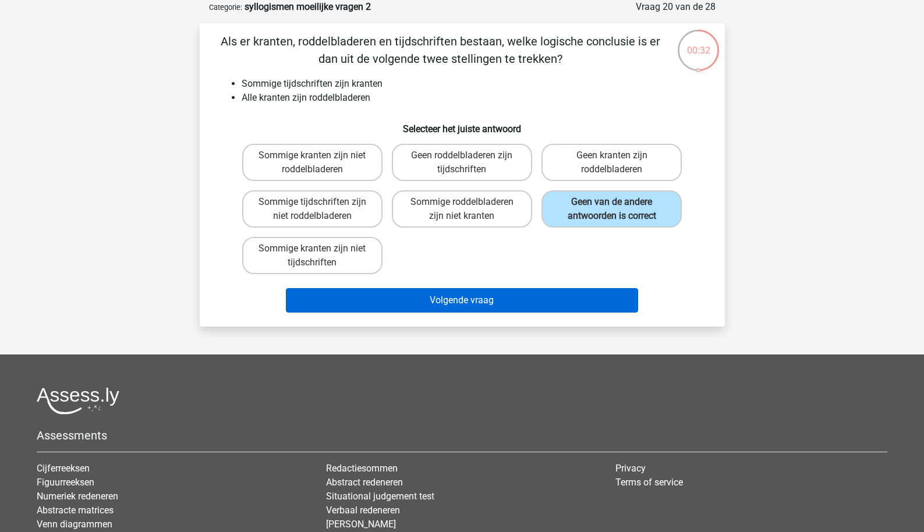
click at [525, 296] on button "Volgende vraag" at bounding box center [462, 300] width 352 height 24
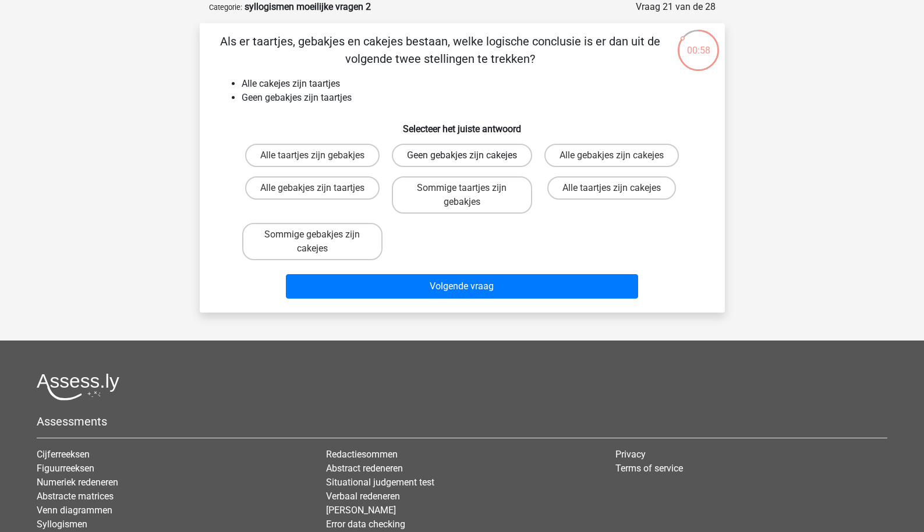
click at [505, 162] on label "Geen gebakjes zijn cakejes" at bounding box center [462, 155] width 140 height 23
click at [469, 162] on input "Geen gebakjes zijn cakejes" at bounding box center [466, 159] width 8 height 8
radio input "true"
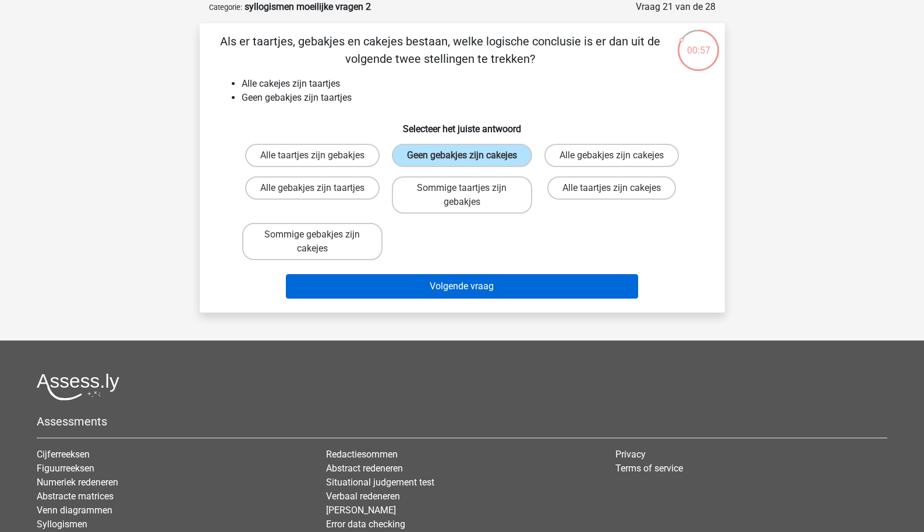
click at [505, 288] on button "Volgende vraag" at bounding box center [462, 286] width 352 height 24
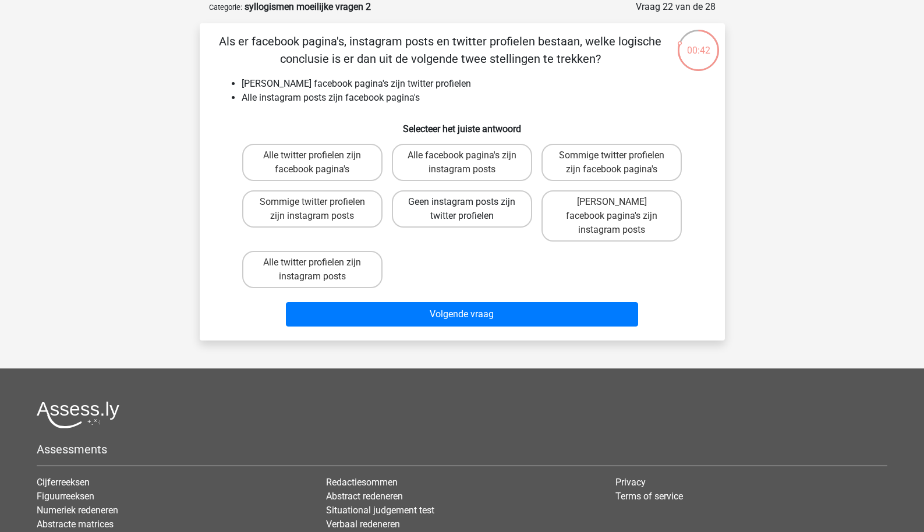
click at [484, 219] on label "Geen instagram posts zijn twitter profielen" at bounding box center [462, 208] width 140 height 37
click at [469, 210] on input "Geen instagram posts zijn twitter profielen" at bounding box center [466, 206] width 8 height 8
radio input "true"
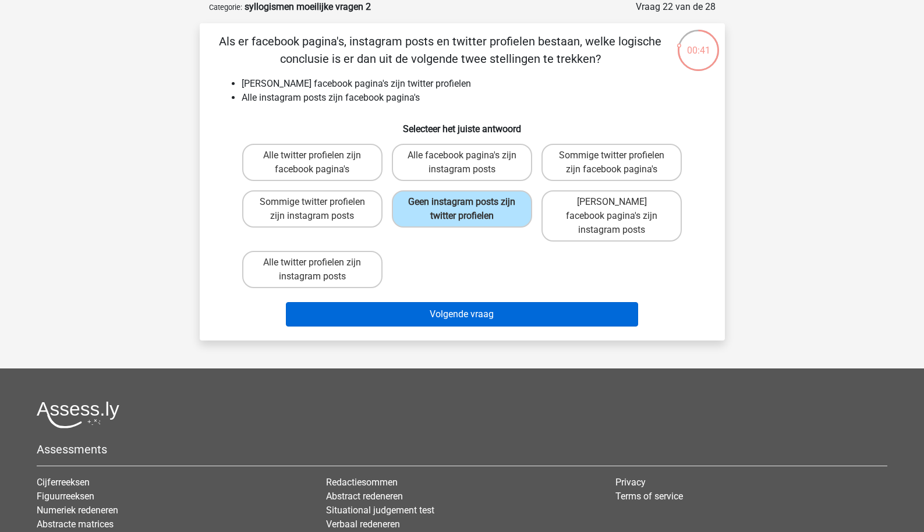
click at [477, 303] on button "Volgende vraag" at bounding box center [462, 314] width 352 height 24
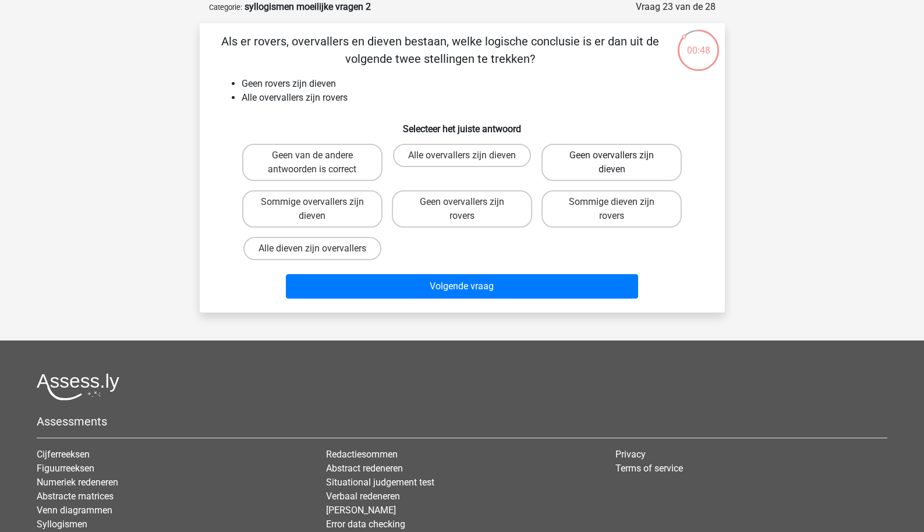
click at [577, 165] on label "Geen overvallers zijn dieven" at bounding box center [612, 162] width 140 height 37
click at [612, 163] on input "Geen overvallers zijn dieven" at bounding box center [616, 159] width 8 height 8
radio input "true"
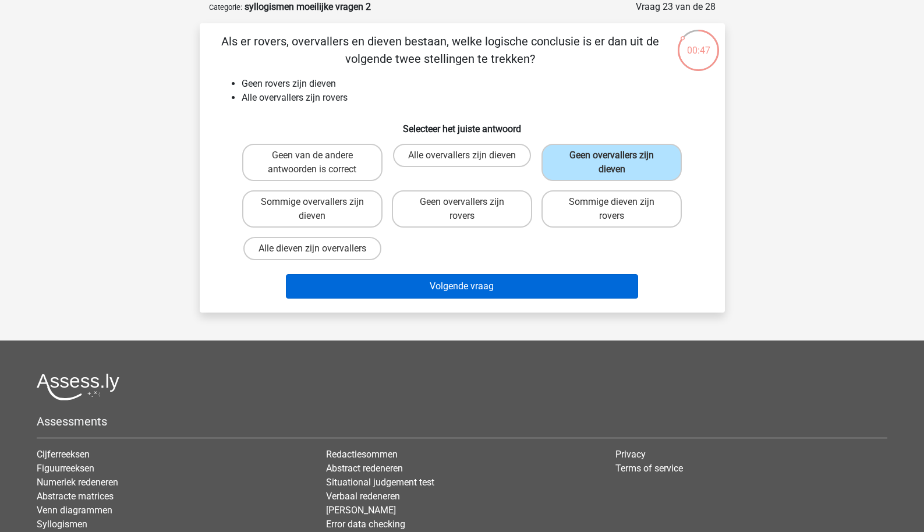
click at [490, 288] on button "Volgende vraag" at bounding box center [462, 286] width 352 height 24
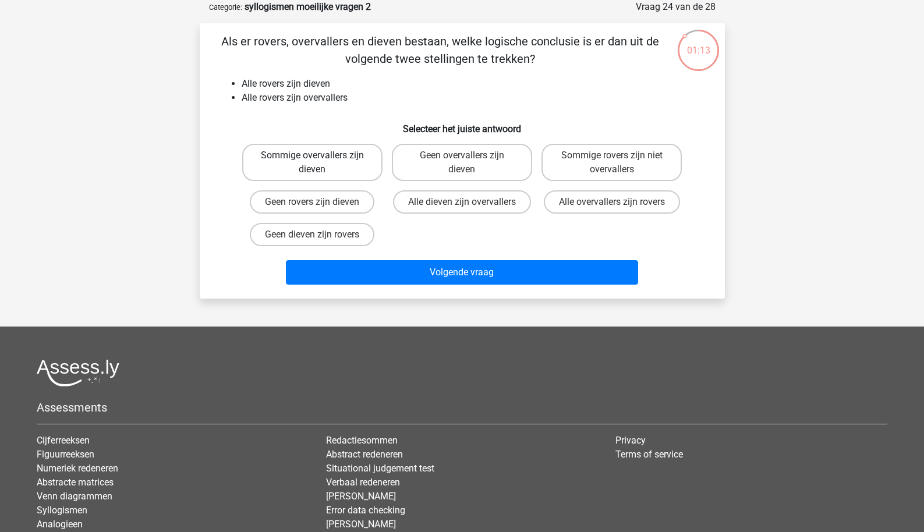
click at [363, 158] on label "Sommige overvallers zijn dieven" at bounding box center [312, 162] width 140 height 37
click at [320, 158] on input "Sommige overvallers zijn dieven" at bounding box center [316, 159] width 8 height 8
radio input "true"
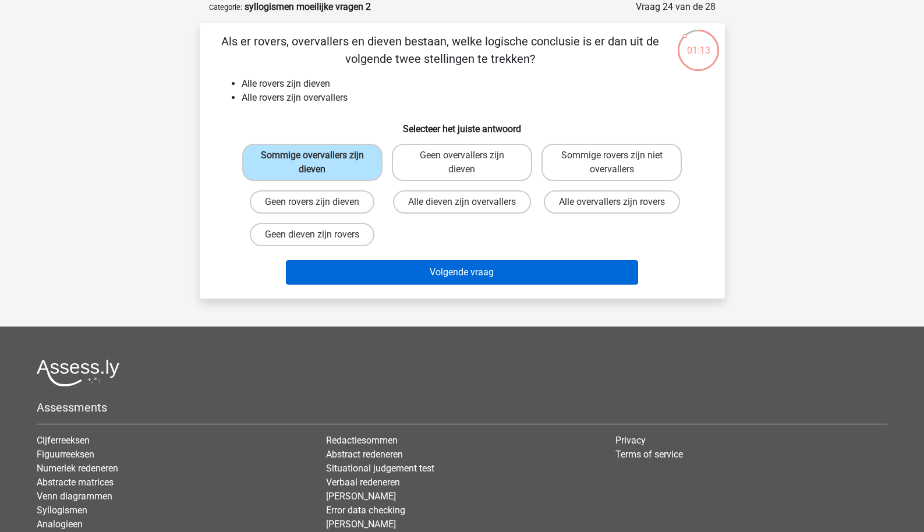
click at [377, 268] on button "Volgende vraag" at bounding box center [462, 272] width 352 height 24
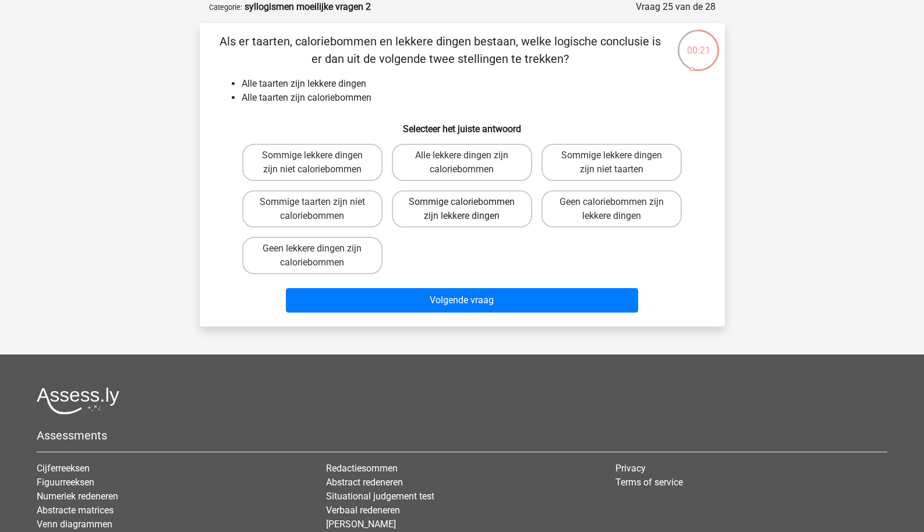
click at [445, 218] on label "Sommige caloriebommen zijn lekkere dingen" at bounding box center [462, 208] width 140 height 37
click at [462, 210] on input "Sommige caloriebommen zijn lekkere dingen" at bounding box center [466, 206] width 8 height 8
radio input "true"
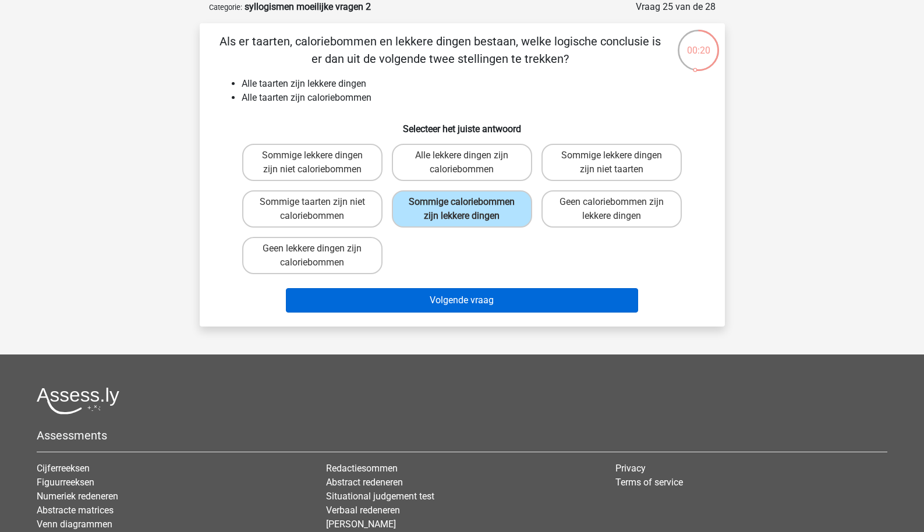
click at [437, 302] on button "Volgende vraag" at bounding box center [462, 300] width 352 height 24
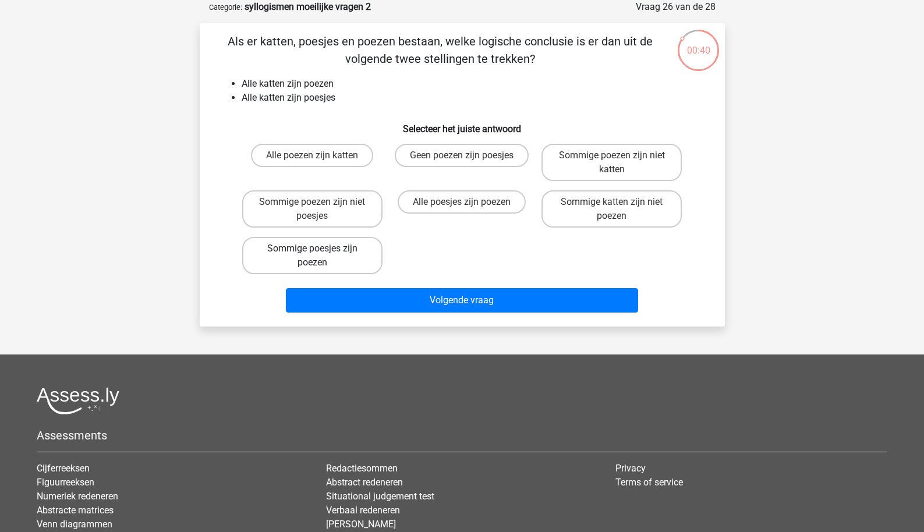
click at [372, 254] on label "Sommige poesjes zijn poezen" at bounding box center [312, 255] width 140 height 37
click at [320, 254] on input "Sommige poesjes zijn poezen" at bounding box center [316, 253] width 8 height 8
radio input "true"
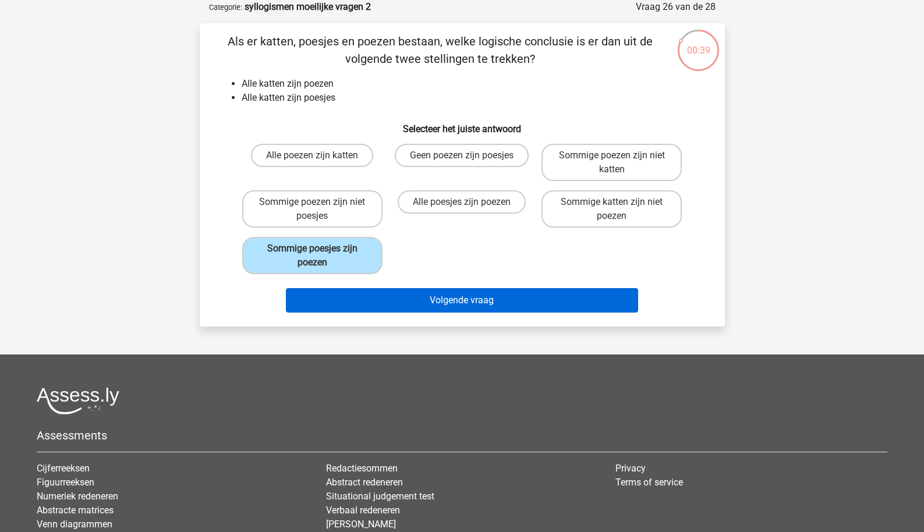
click at [391, 305] on button "Volgende vraag" at bounding box center [462, 300] width 352 height 24
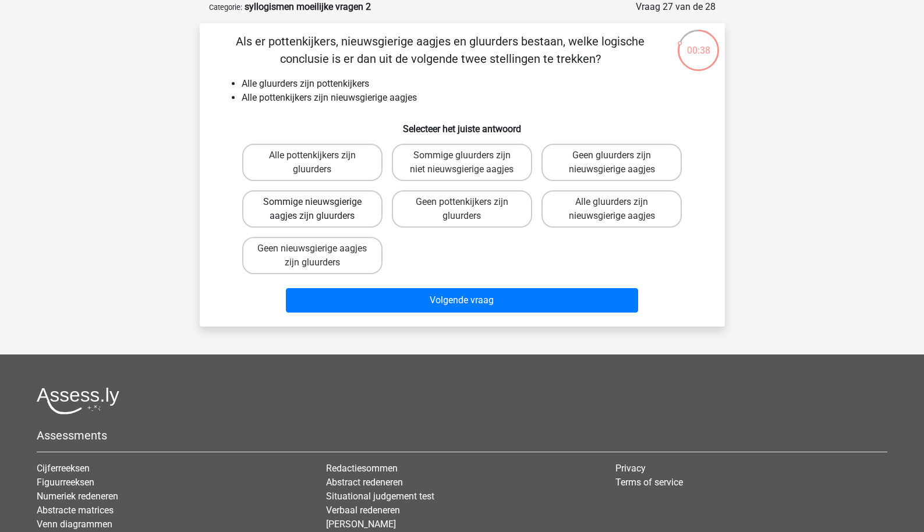
click at [365, 217] on label "Sommige nieuwsgierige aagjes zijn gluurders" at bounding box center [312, 208] width 140 height 37
click at [320, 210] on input "Sommige nieuwsgierige aagjes zijn gluurders" at bounding box center [316, 206] width 8 height 8
radio input "true"
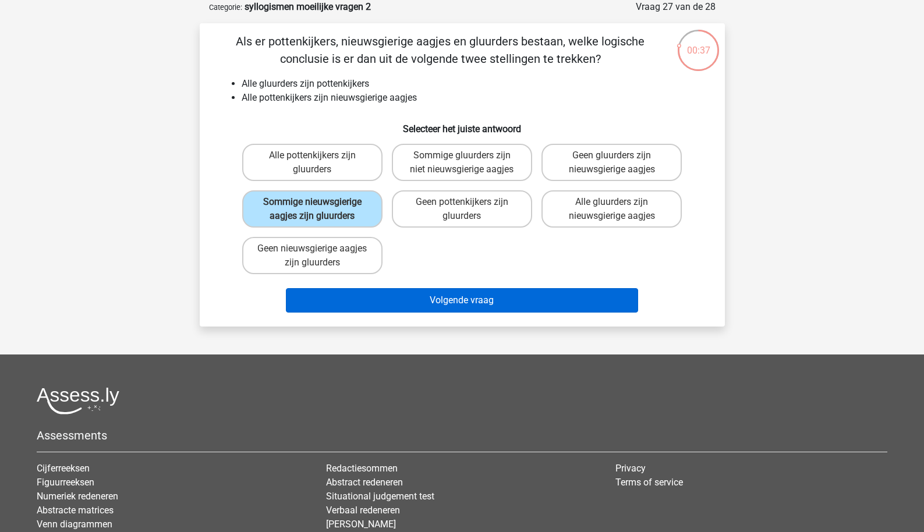
click at [376, 308] on button "Volgende vraag" at bounding box center [462, 300] width 352 height 24
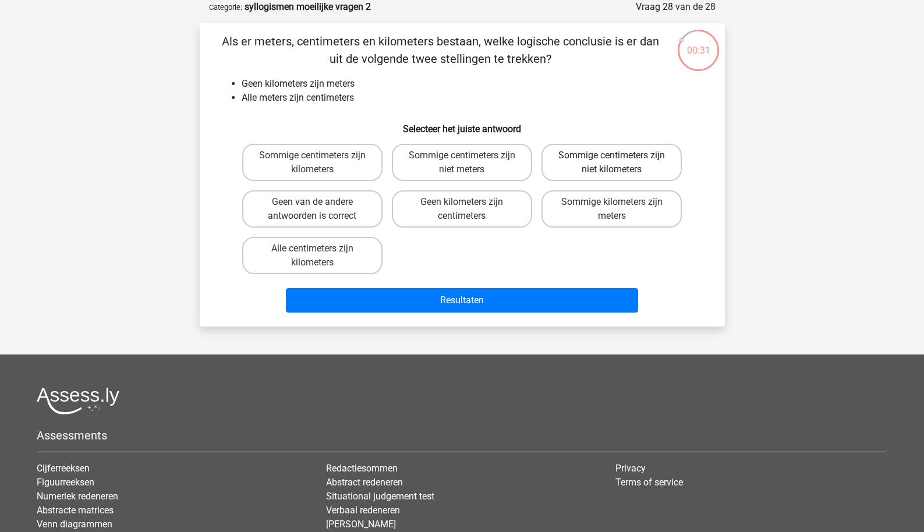
click at [627, 171] on label "Sommige centimeters zijn niet kilometers" at bounding box center [612, 162] width 140 height 37
click at [620, 163] on input "Sommige centimeters zijn niet kilometers" at bounding box center [616, 159] width 8 height 8
radio input "true"
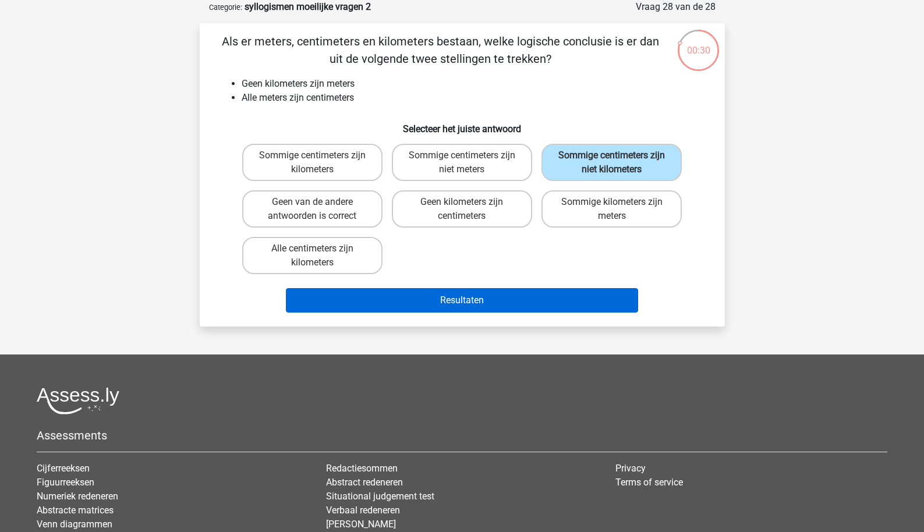
click at [537, 302] on button "Resultaten" at bounding box center [462, 300] width 352 height 24
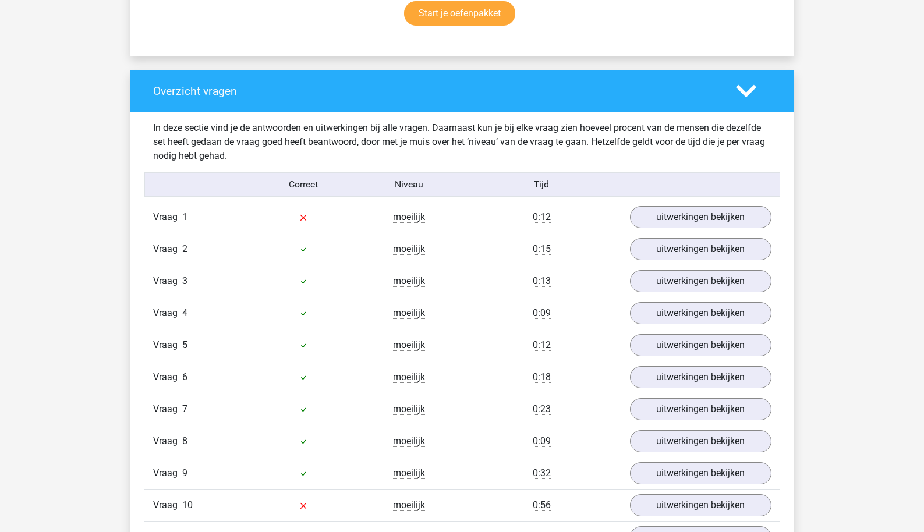
scroll to position [790, 0]
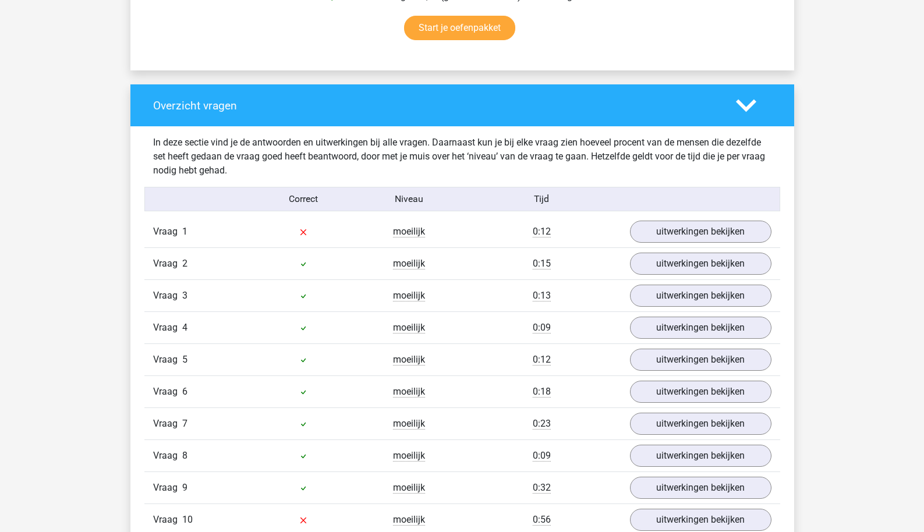
click at [678, 218] on div "Vraag 1 moeilijk 0:12 uitwerkingen bekijken" at bounding box center [462, 231] width 636 height 31
click at [670, 229] on link "uitwerkingen bekijken" at bounding box center [700, 232] width 162 height 26
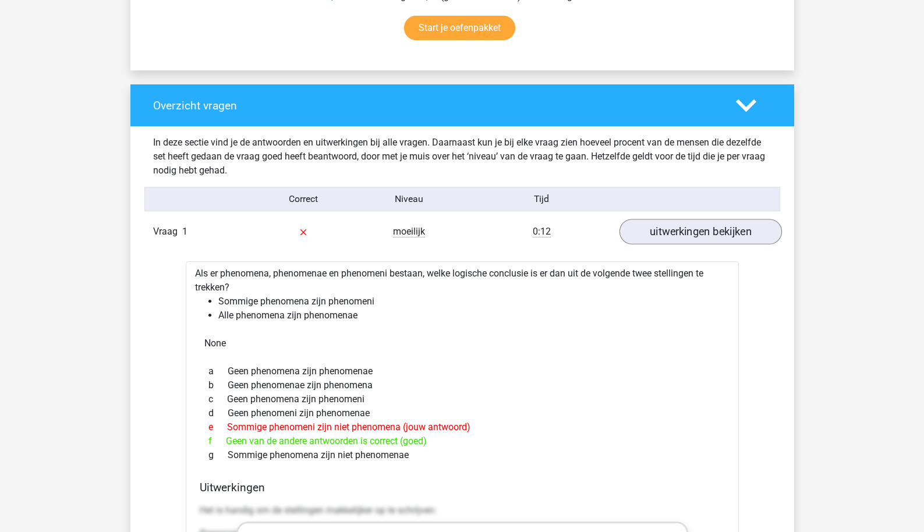
scroll to position [865, 1]
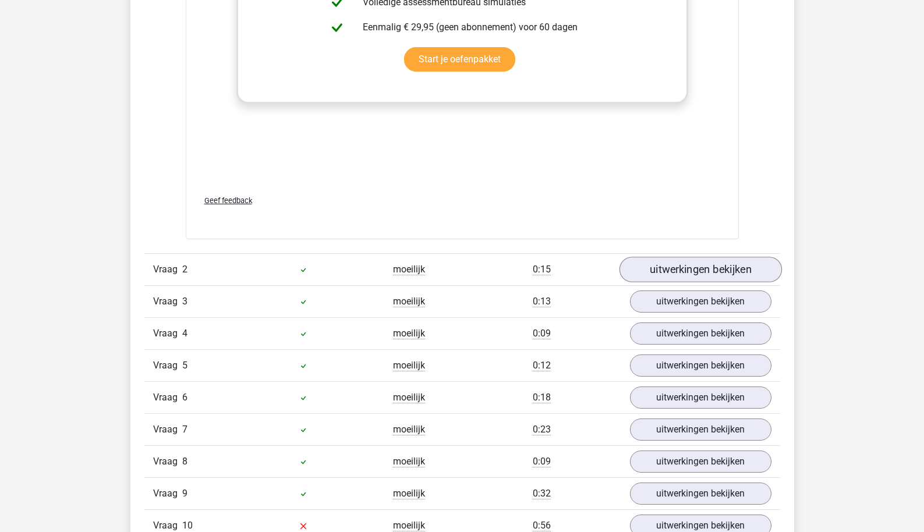
click at [663, 273] on link "uitwerkingen bekijken" at bounding box center [700, 270] width 162 height 26
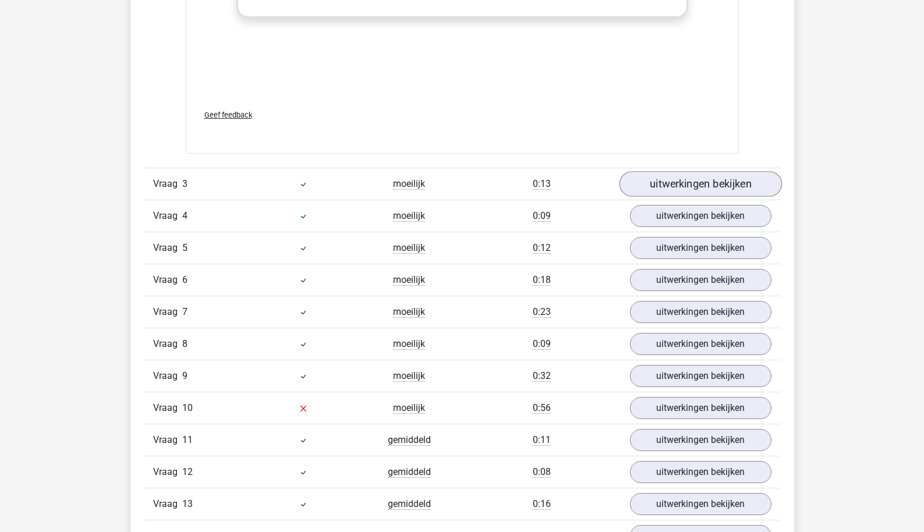
click at [662, 187] on link "uitwerkingen bekijken" at bounding box center [700, 184] width 162 height 26
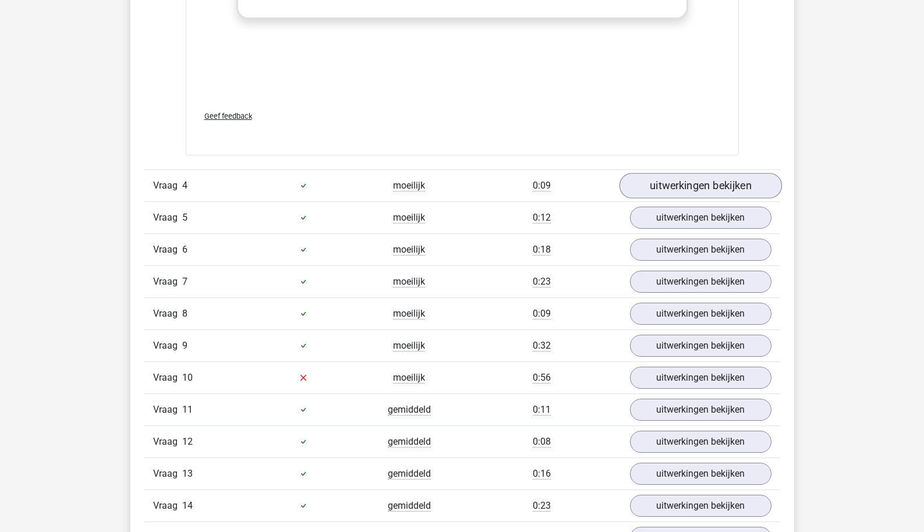
click at [676, 178] on link "uitwerkingen bekijken" at bounding box center [700, 186] width 162 height 26
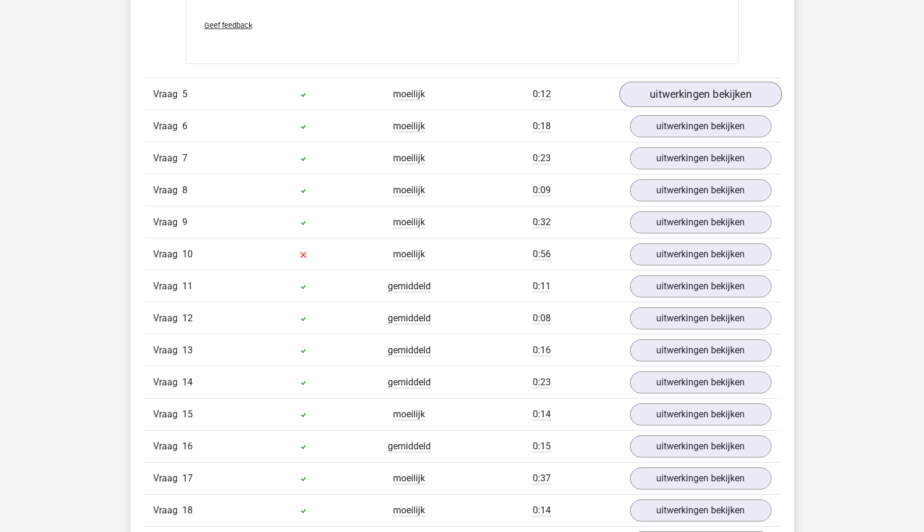
click at [678, 90] on link "uitwerkingen bekijken" at bounding box center [700, 95] width 162 height 26
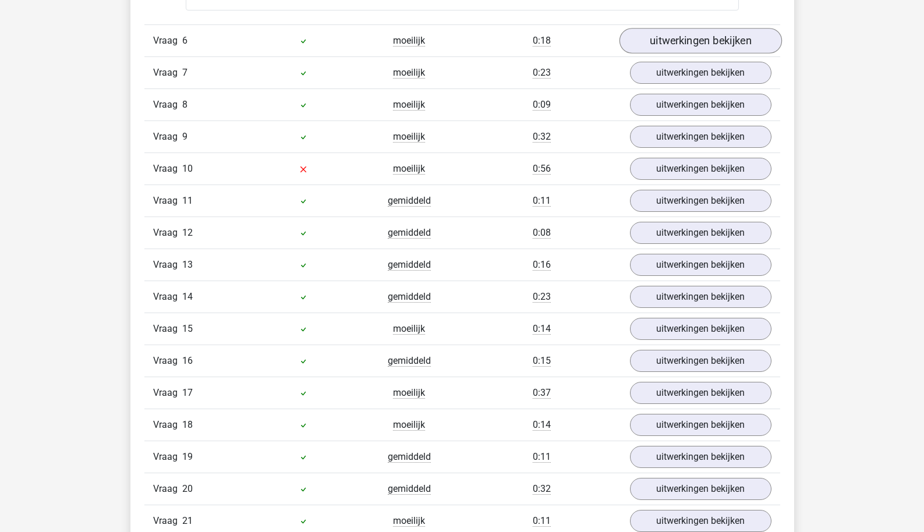
click at [677, 37] on link "uitwerkingen bekijken" at bounding box center [700, 41] width 162 height 26
click at [677, 40] on link "uitwerkingen bekijken" at bounding box center [700, 40] width 162 height 26
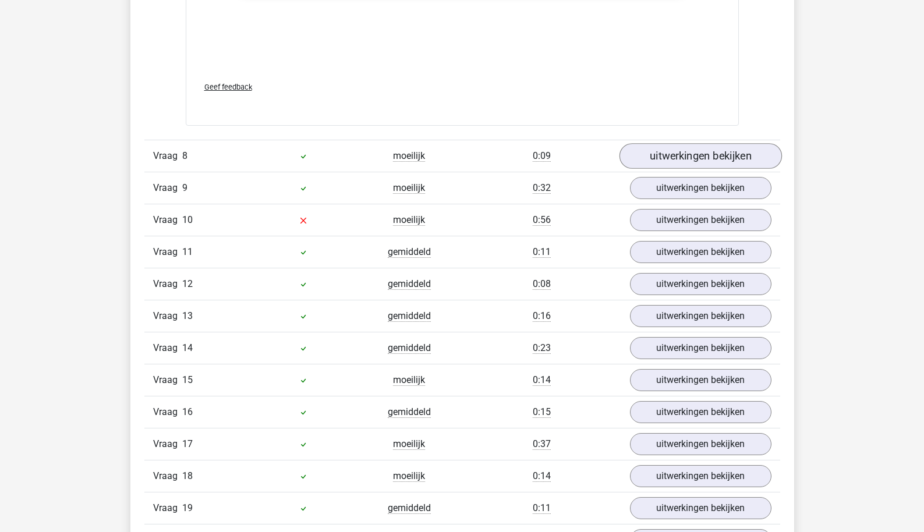
click at [678, 155] on link "uitwerkingen bekijken" at bounding box center [700, 157] width 162 height 26
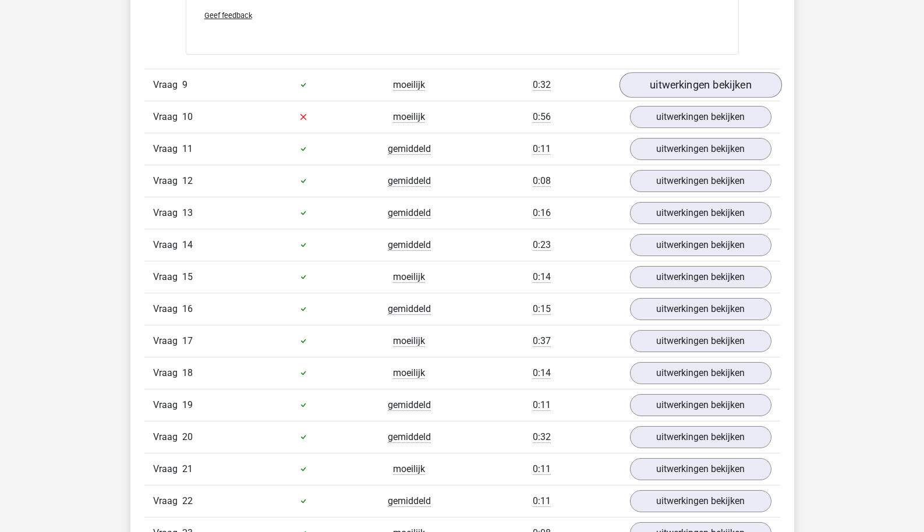
click at [667, 84] on link "uitwerkingen bekijken" at bounding box center [700, 85] width 162 height 26
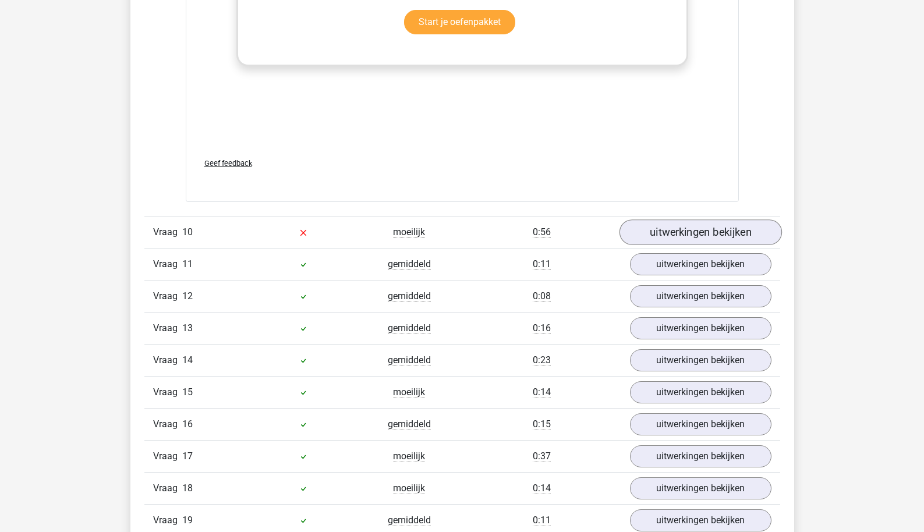
click at [669, 223] on link "uitwerkingen bekijken" at bounding box center [700, 233] width 162 height 26
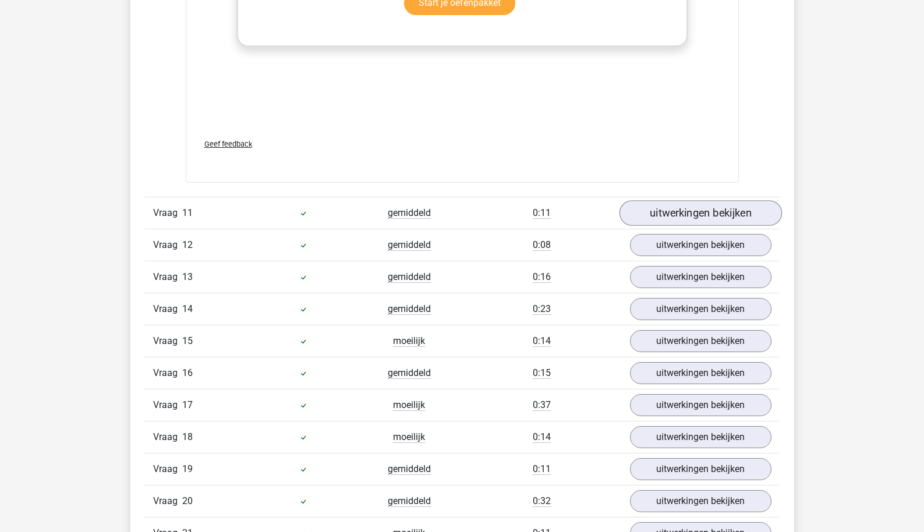
click at [670, 214] on link "uitwerkingen bekijken" at bounding box center [700, 213] width 162 height 26
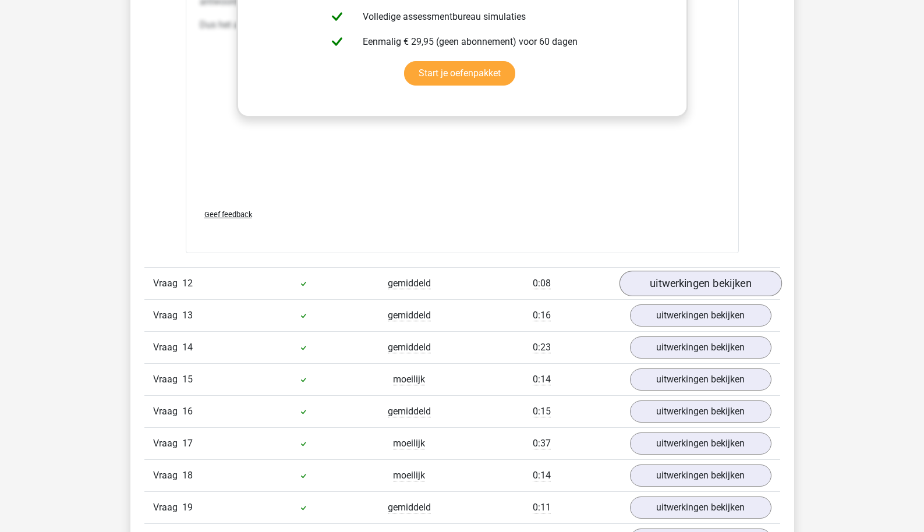
click at [665, 277] on link "uitwerkingen bekijken" at bounding box center [700, 284] width 162 height 26
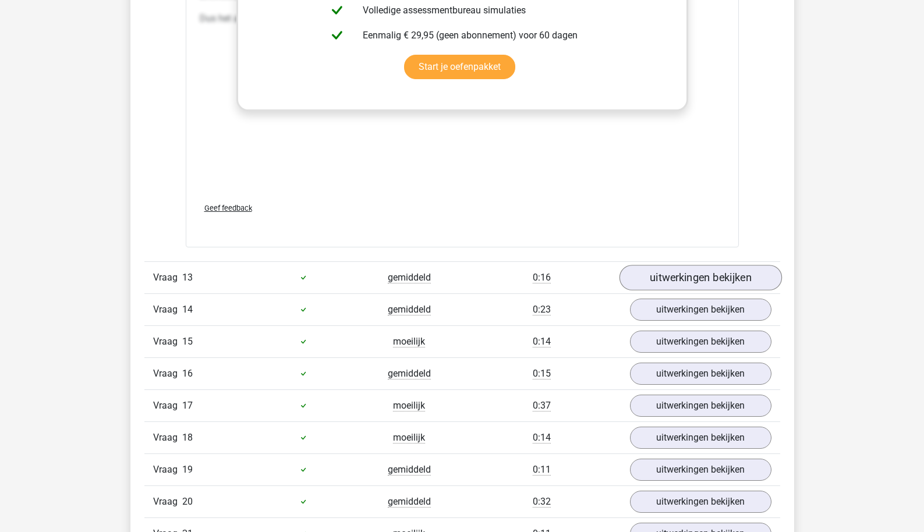
click at [666, 279] on link "uitwerkingen bekijken" at bounding box center [700, 278] width 162 height 26
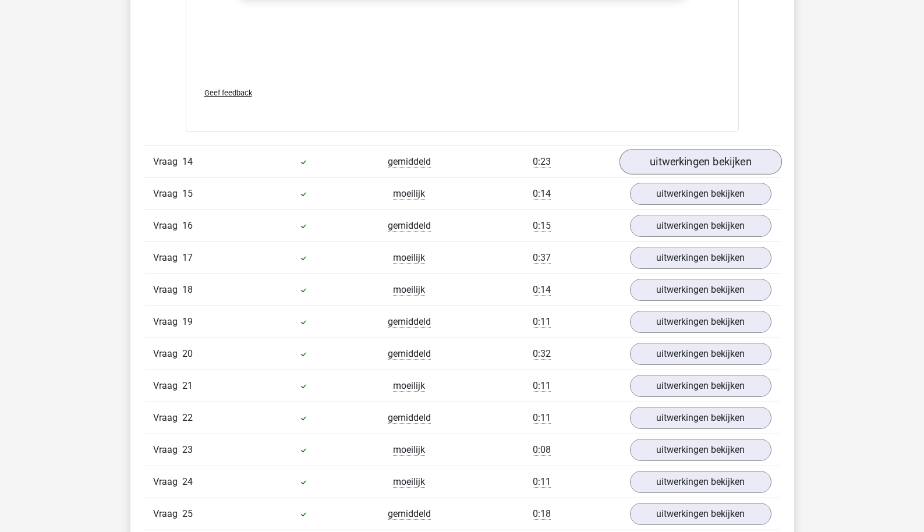
click at [669, 167] on link "uitwerkingen bekijken" at bounding box center [700, 162] width 162 height 26
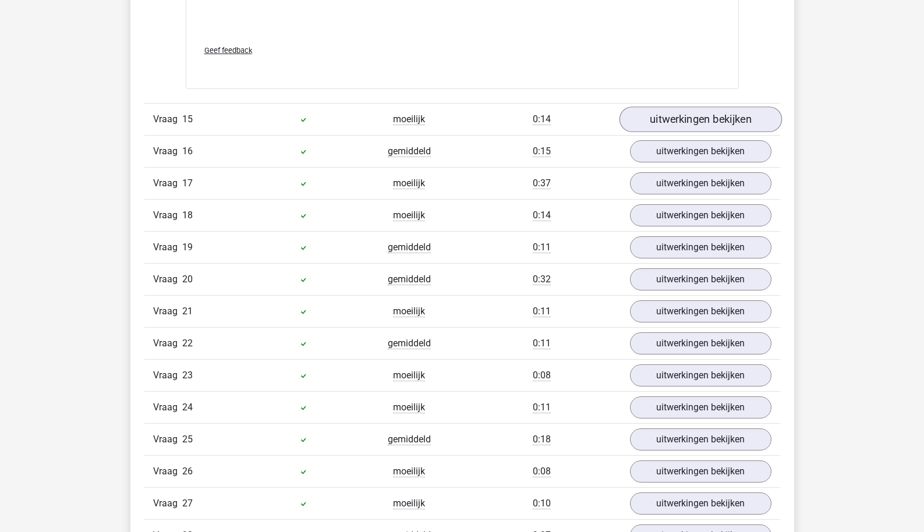
click at [663, 120] on link "uitwerkingen bekijken" at bounding box center [700, 120] width 162 height 26
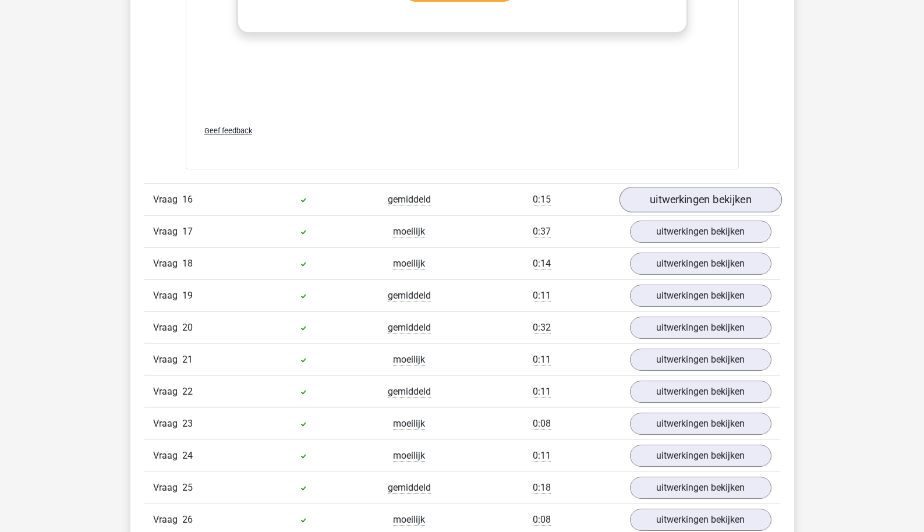
click at [664, 203] on link "uitwerkingen bekijken" at bounding box center [700, 200] width 162 height 26
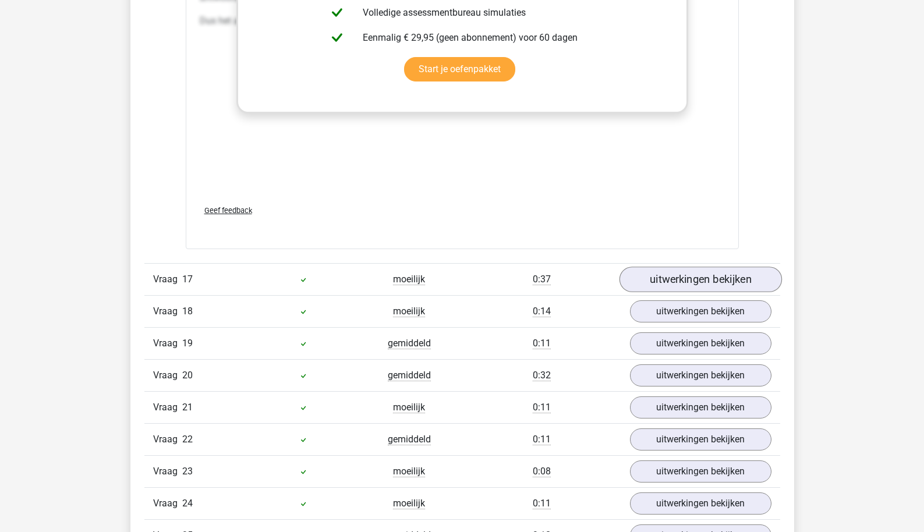
click at [671, 275] on link "uitwerkingen bekijken" at bounding box center [700, 280] width 162 height 26
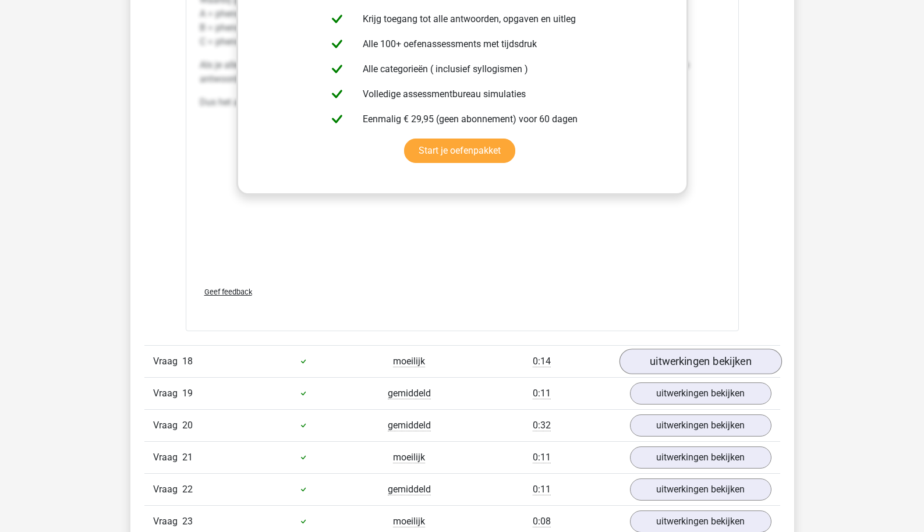
click at [673, 374] on link "uitwerkingen bekijken" at bounding box center [700, 362] width 162 height 26
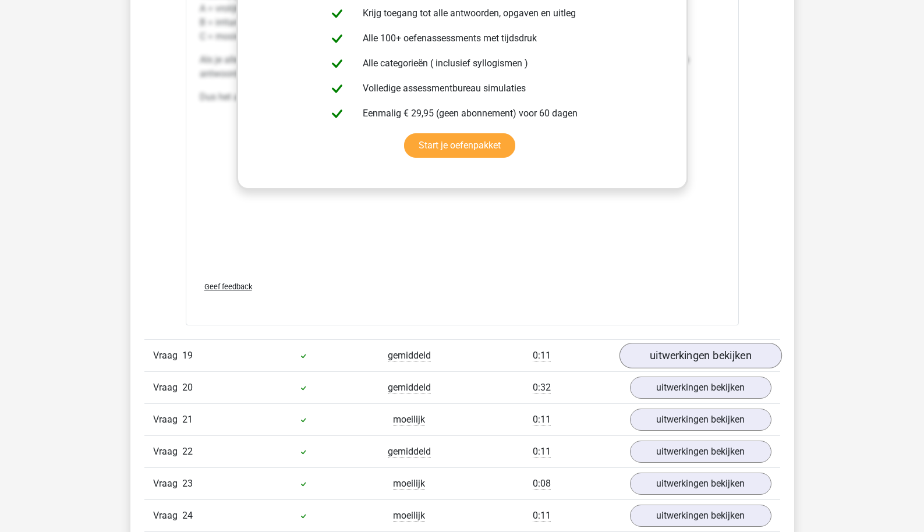
click at [666, 362] on link "uitwerkingen bekijken" at bounding box center [700, 356] width 162 height 26
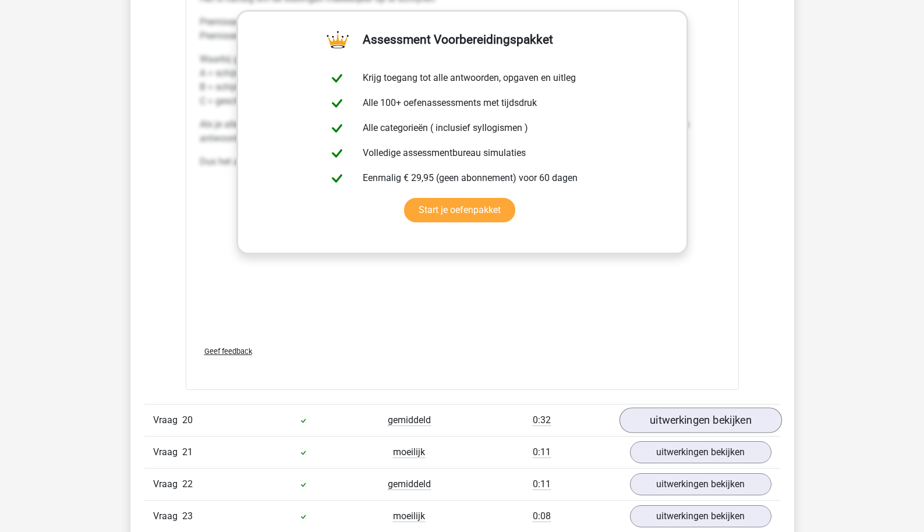
click at [670, 433] on link "uitwerkingen bekijken" at bounding box center [700, 421] width 162 height 26
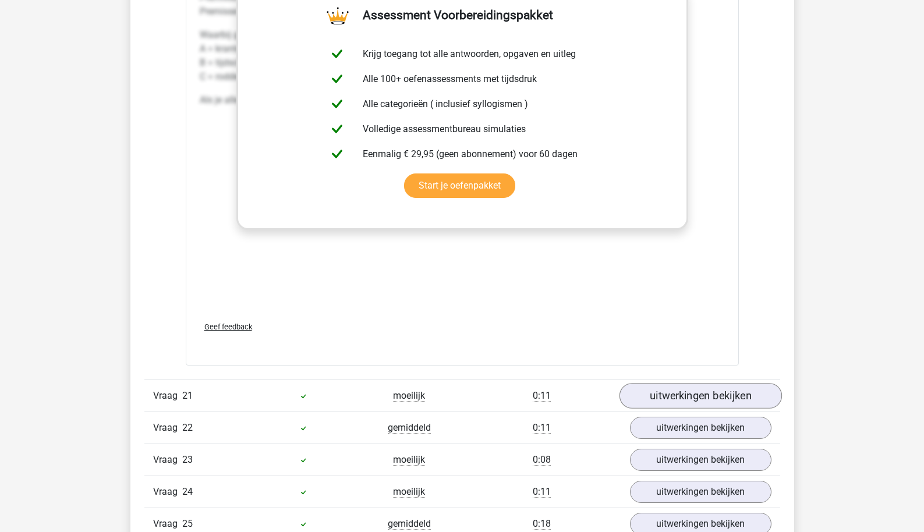
click at [674, 409] on link "uitwerkingen bekijken" at bounding box center [700, 396] width 162 height 26
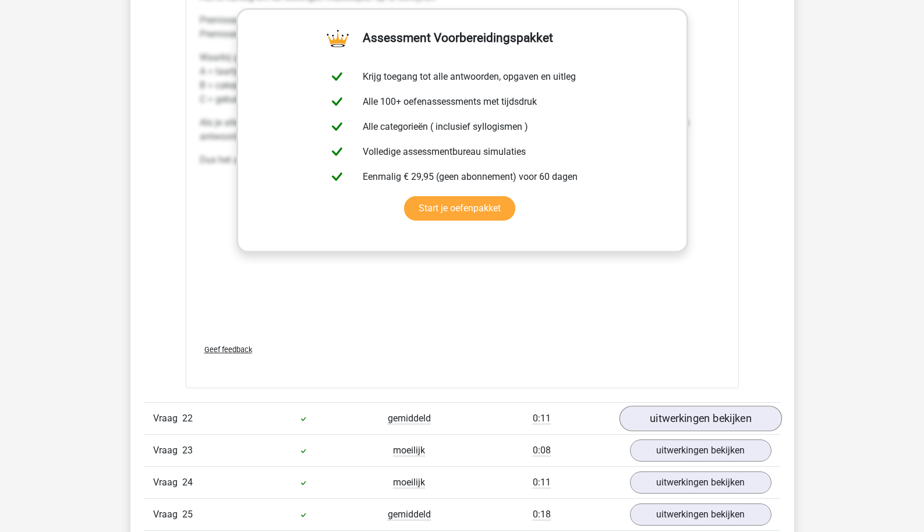
click at [675, 426] on link "uitwerkingen bekijken" at bounding box center [700, 419] width 162 height 26
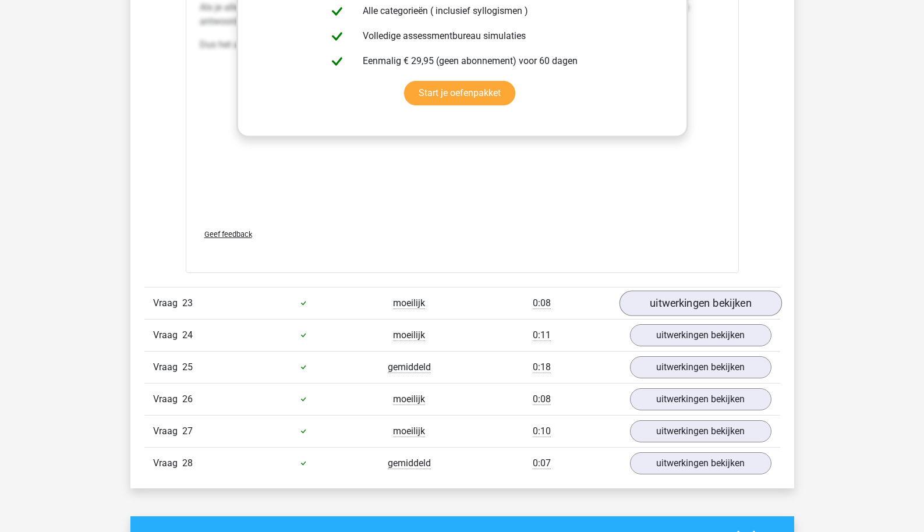
click at [681, 314] on link "uitwerkingen bekijken" at bounding box center [700, 304] width 162 height 26
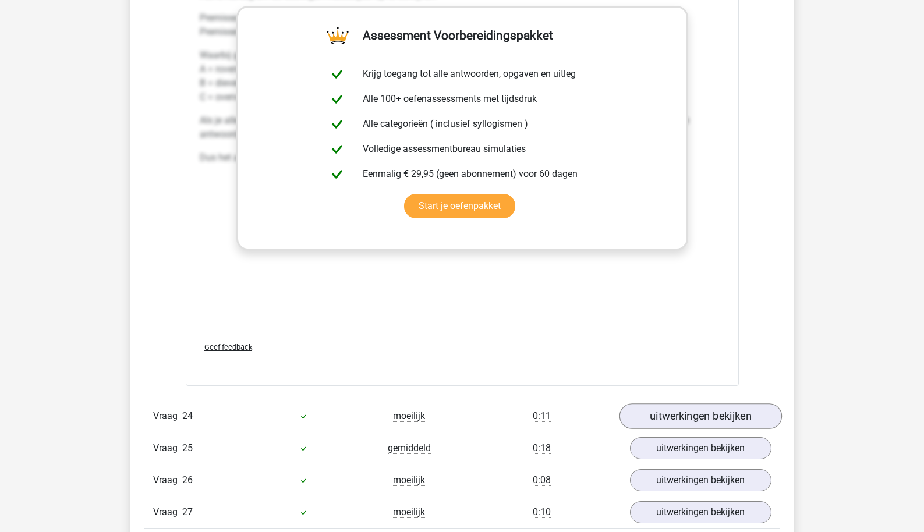
click at [678, 429] on link "uitwerkingen bekijken" at bounding box center [700, 417] width 162 height 26
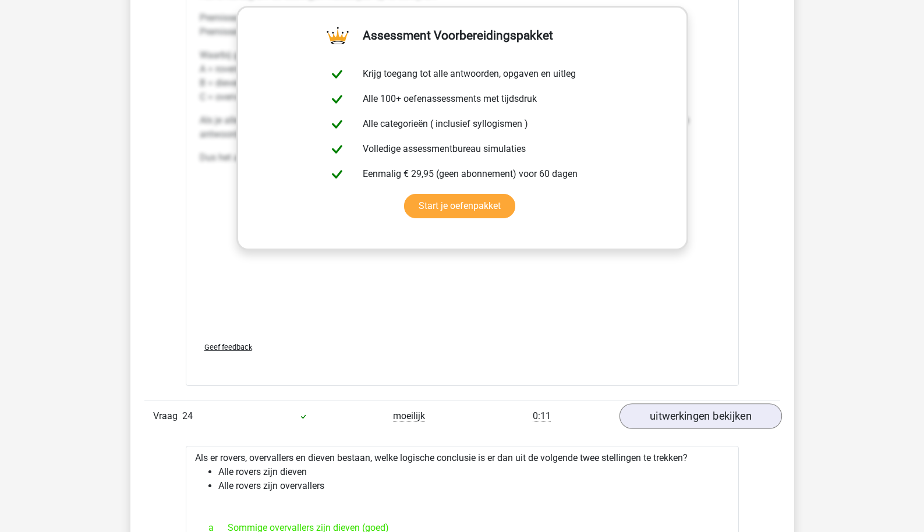
scroll to position [16909, 0]
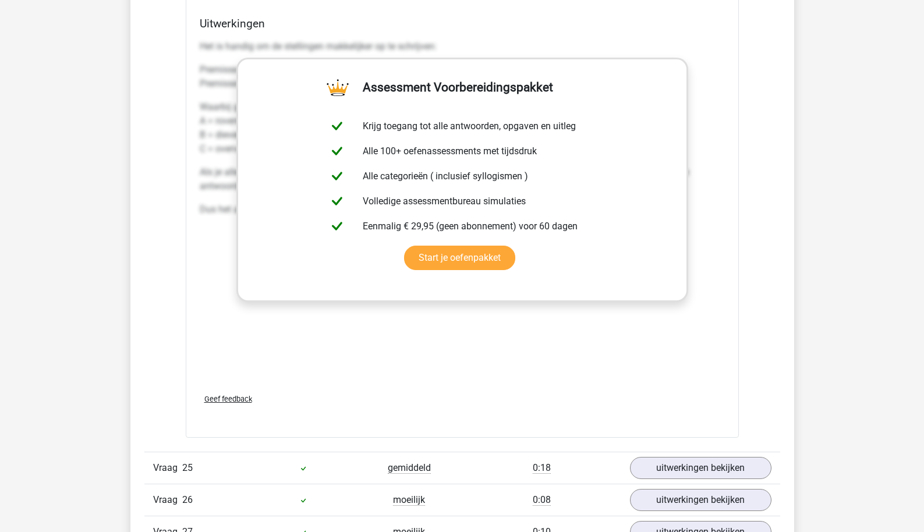
click at [674, 468] on div "Vraag 25 gemiddeld 0:18 uitwerkingen bekijken" at bounding box center [462, 468] width 636 height 32
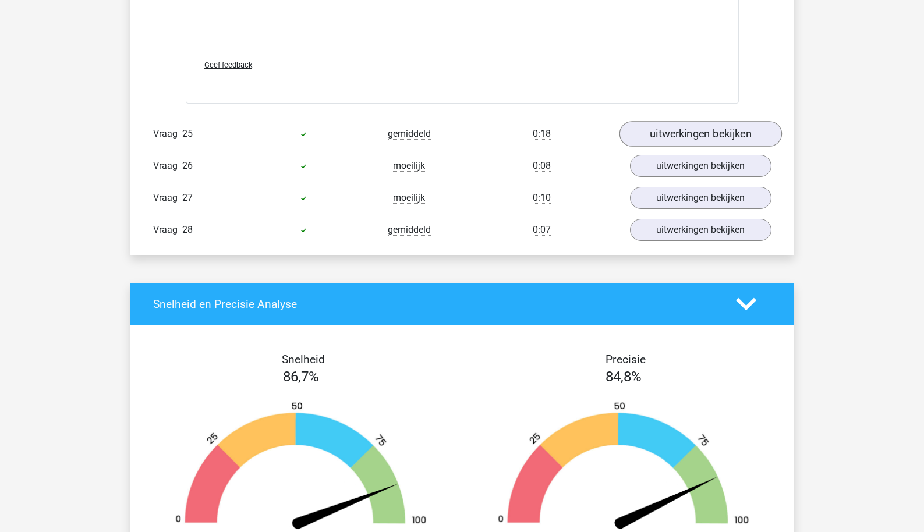
click at [680, 147] on link "uitwerkingen bekijken" at bounding box center [700, 134] width 162 height 26
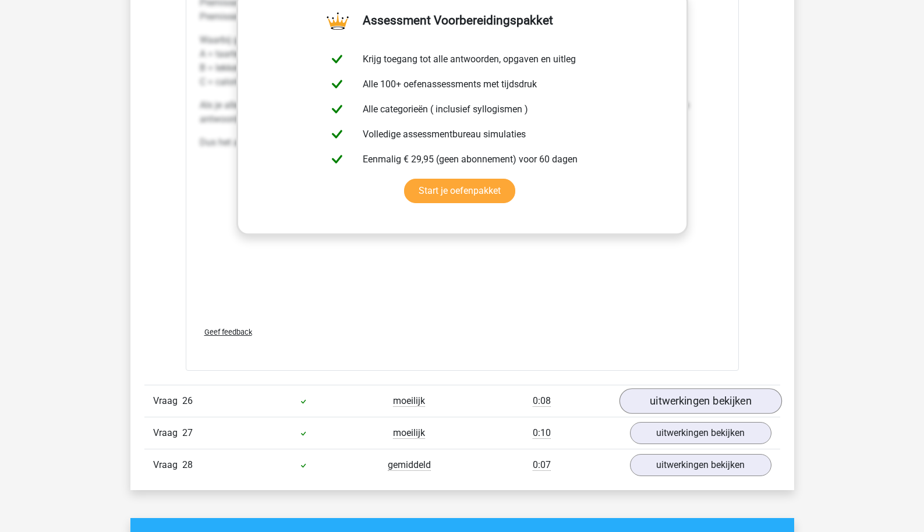
click at [686, 409] on link "uitwerkingen bekijken" at bounding box center [700, 402] width 162 height 26
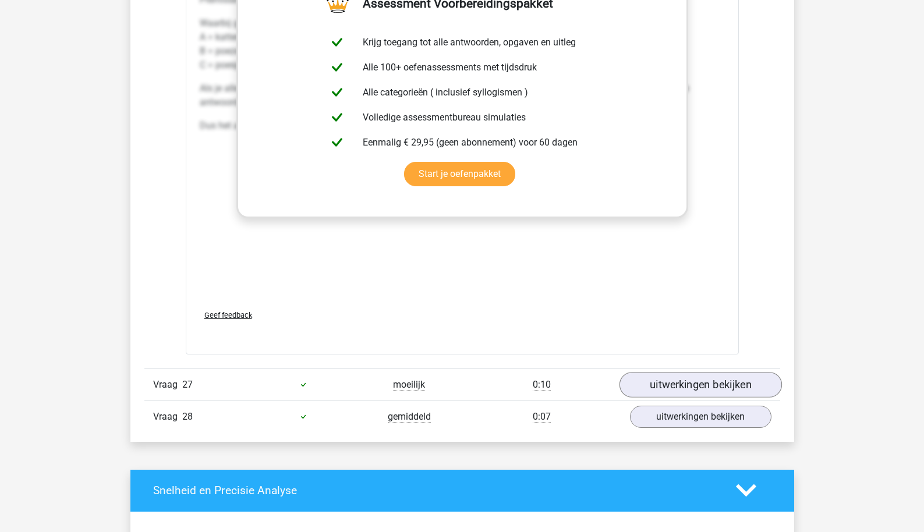
click at [687, 388] on link "uitwerkingen bekijken" at bounding box center [700, 385] width 162 height 26
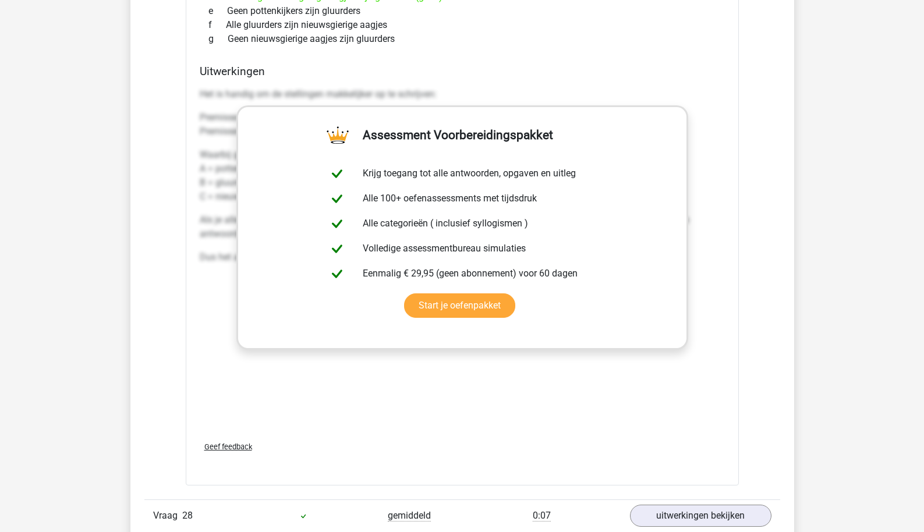
scroll to position [19072, 0]
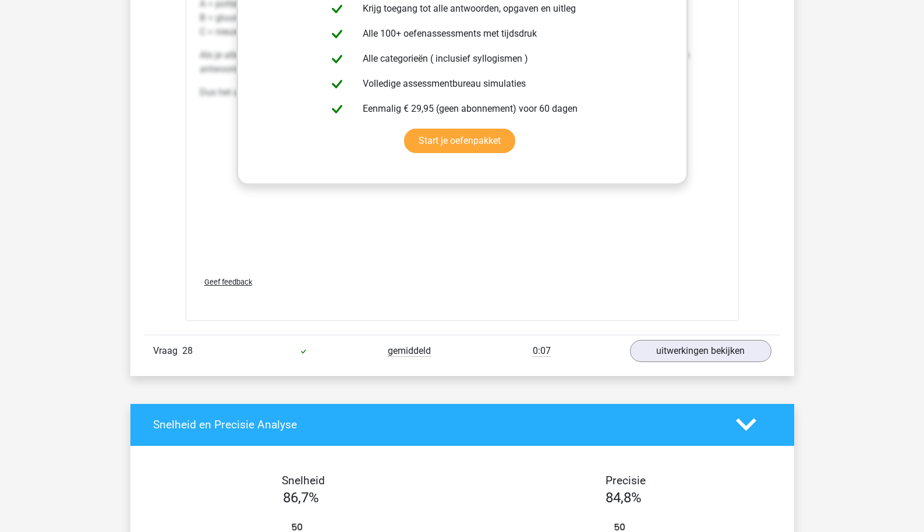
click at [686, 367] on div "Vraag 28 gemiddeld 0:07 uitwerkingen bekijken" at bounding box center [462, 351] width 636 height 32
click at [686, 364] on link "uitwerkingen bekijken" at bounding box center [700, 351] width 162 height 26
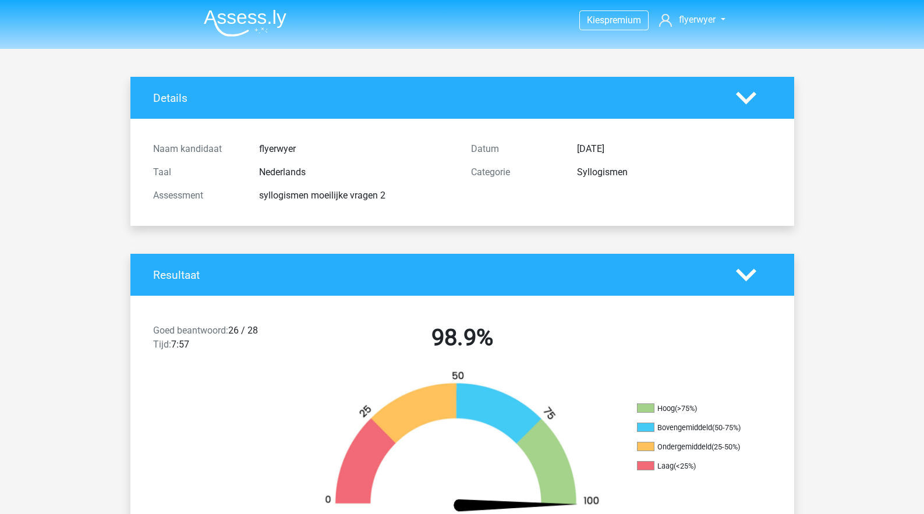
scroll to position [0, 0]
click at [483, 315] on div "Goed beantwoord: 26 / 28 Tijd: 7:57 98.9%" at bounding box center [462, 340] width 664 height 61
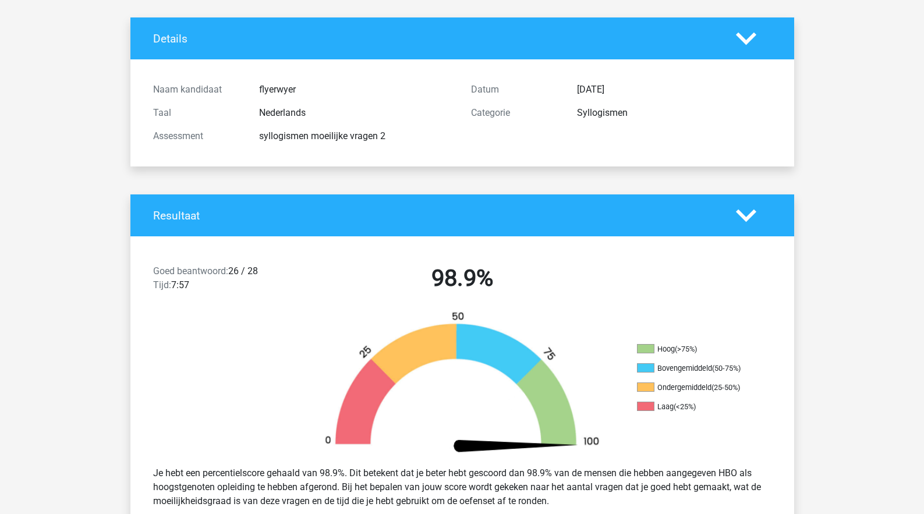
scroll to position [71, 0]
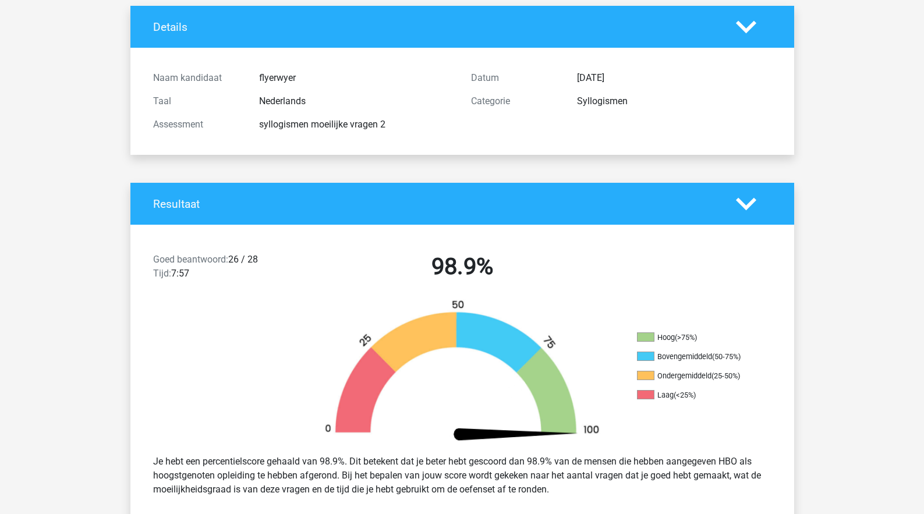
click at [741, 65] on div "Naam kandidaat flyerwyer Taal Nederlands Assessment syllogismen moeilijke vrage…" at bounding box center [462, 101] width 636 height 79
